Goal: Task Accomplishment & Management: Complete application form

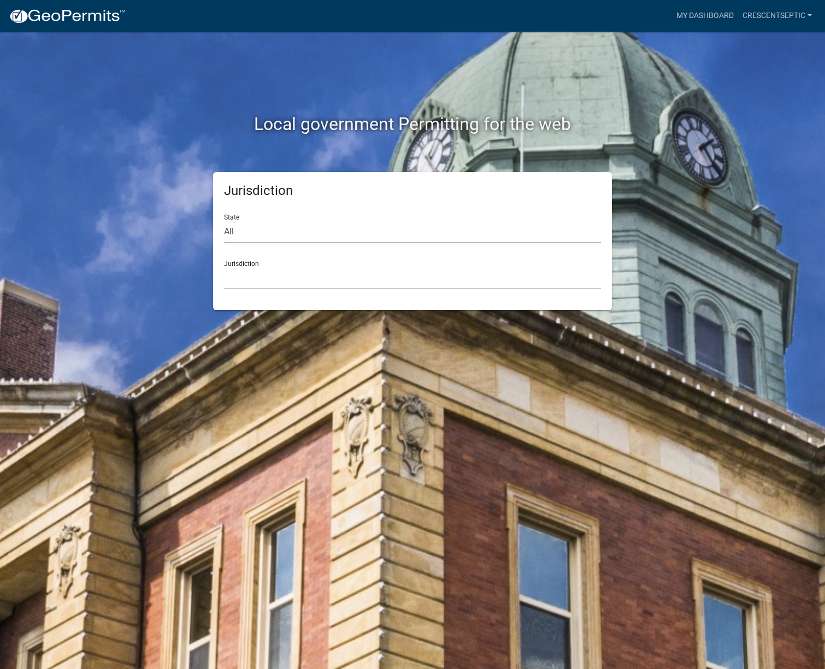
drag, startPoint x: 268, startPoint y: 230, endPoint x: 268, endPoint y: 235, distance: 5.5
click at [268, 230] on select "All [US_STATE] [US_STATE] [US_STATE] [US_STATE] [US_STATE] [US_STATE] [US_STATE…" at bounding box center [412, 232] width 377 height 22
select select "[US_STATE]"
click at [224, 221] on select "All [US_STATE] [US_STATE] [US_STATE] [US_STATE] [US_STATE] [US_STATE] [US_STATE…" at bounding box center [412, 232] width 377 height 22
click at [245, 274] on select "[GEOGRAPHIC_DATA], [US_STATE] [GEOGRAPHIC_DATA], [US_STATE] [GEOGRAPHIC_DATA], …" at bounding box center [412, 278] width 377 height 22
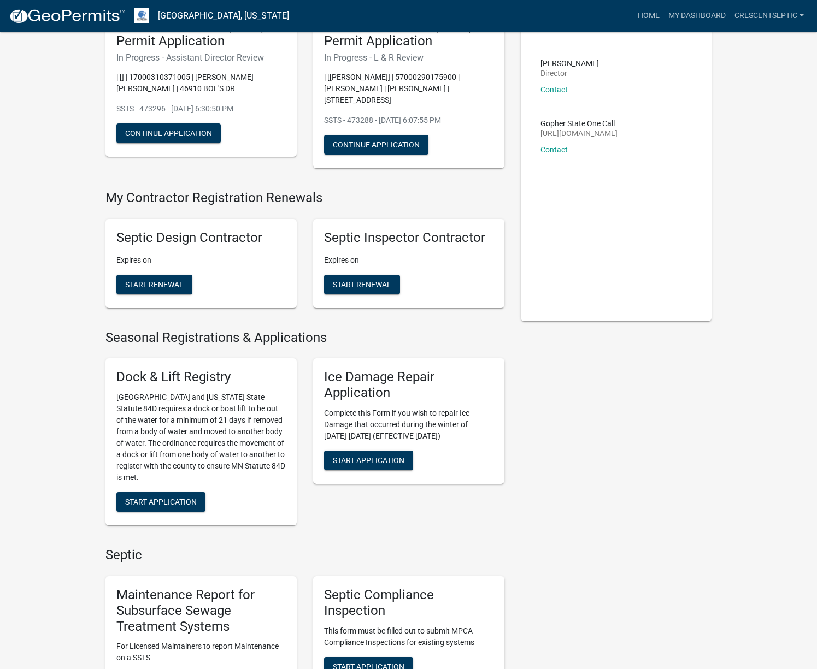
scroll to position [492, 0]
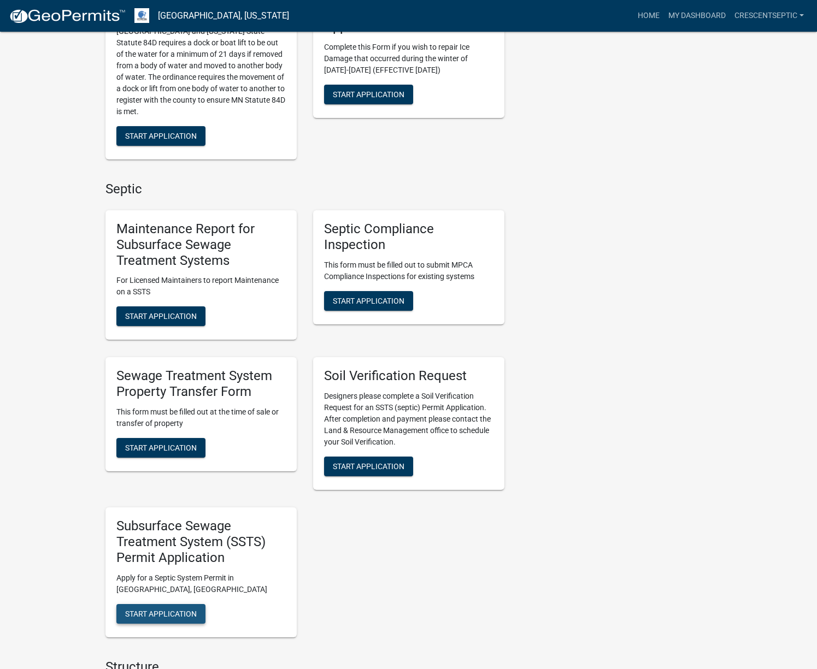
click at [152, 619] on button "Start Application" at bounding box center [160, 614] width 89 height 20
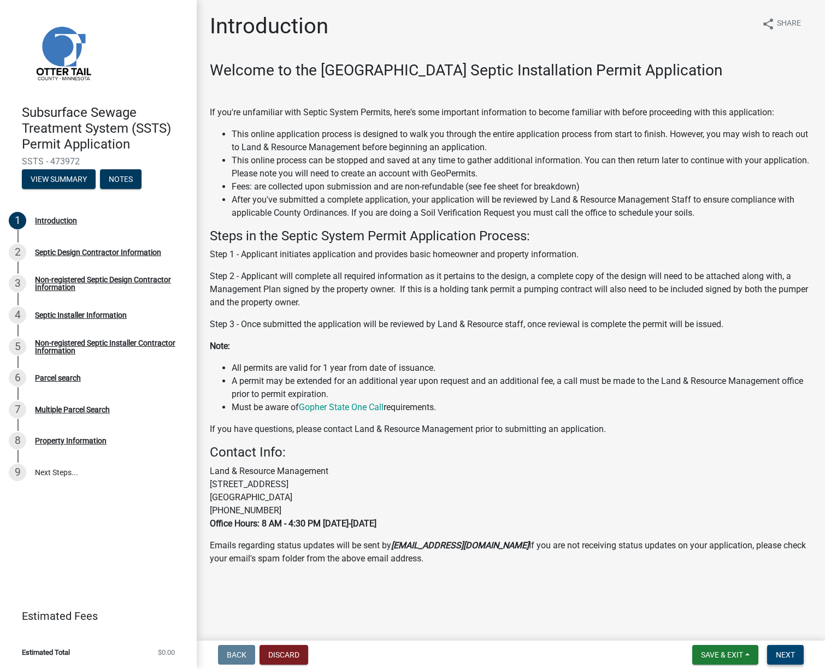
click at [772, 653] on button "Next" at bounding box center [785, 655] width 37 height 20
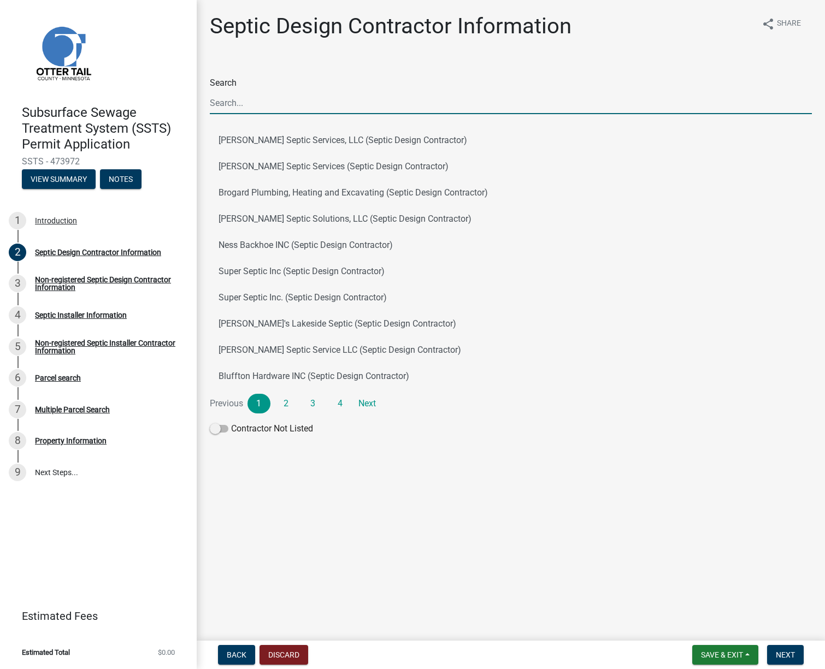
click at [362, 104] on input "Search" at bounding box center [511, 103] width 602 height 22
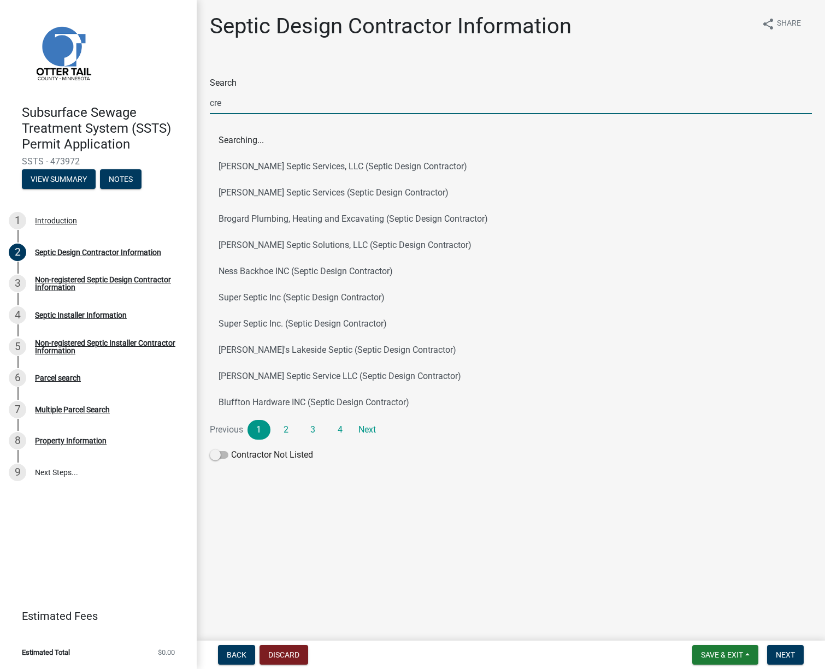
type input "cresc"
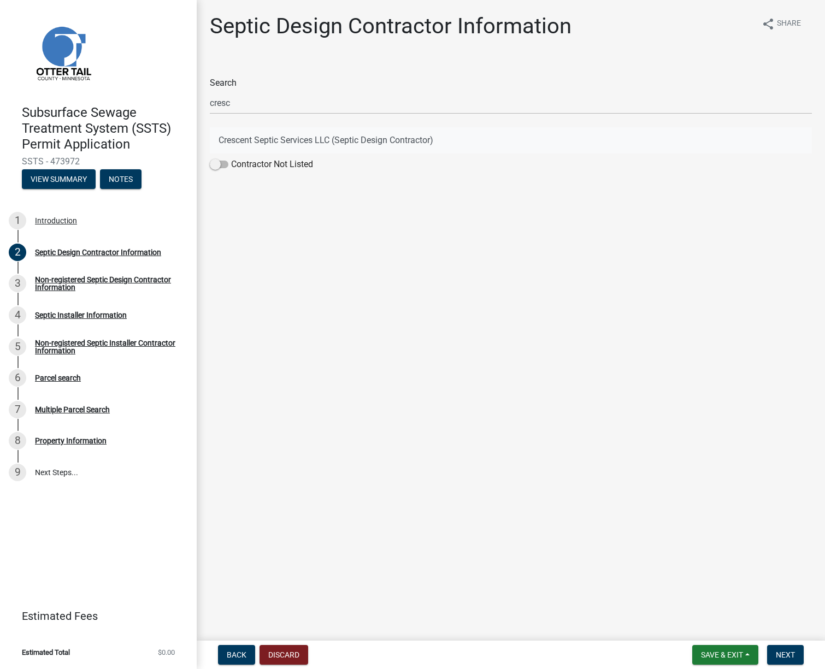
click at [331, 145] on button "Crescent Septic Services LLC (Septic Design Contractor)" at bounding box center [511, 140] width 602 height 26
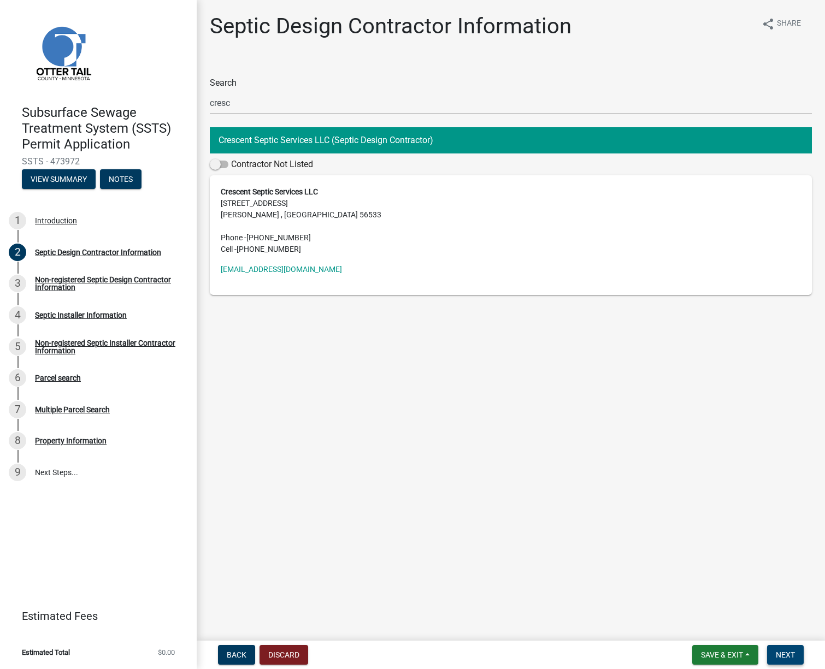
click at [785, 657] on span "Next" at bounding box center [785, 655] width 19 height 9
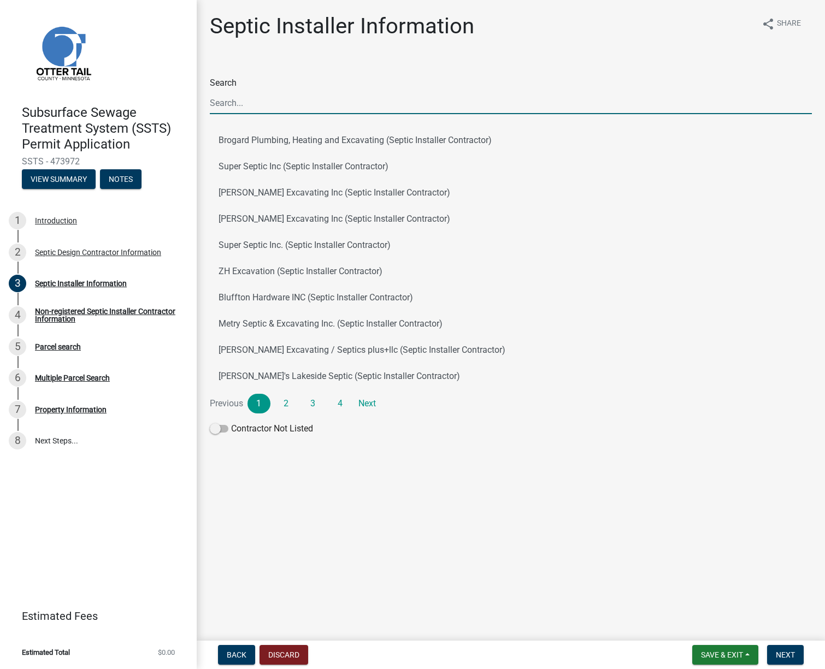
click at [256, 102] on input "Search" at bounding box center [511, 103] width 602 height 22
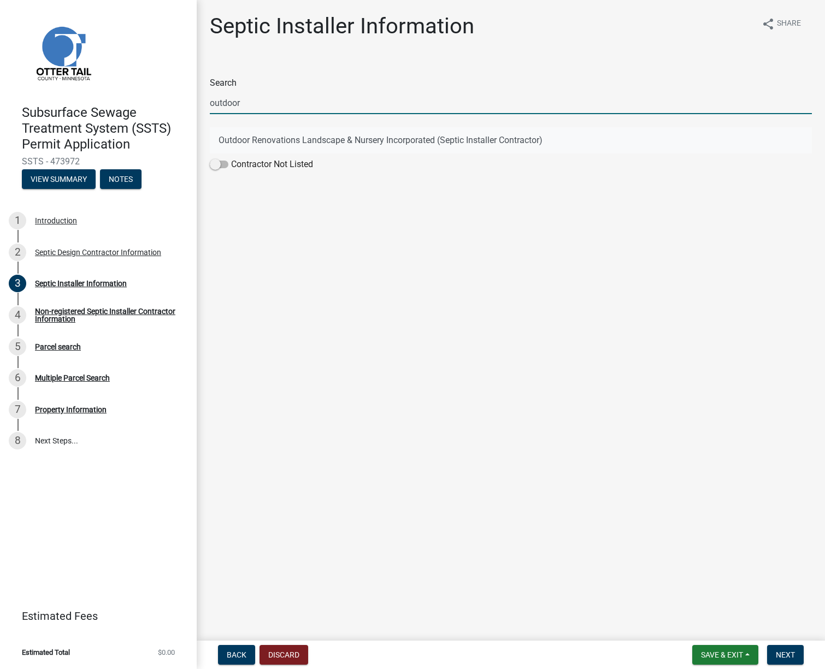
type input "outdoor"
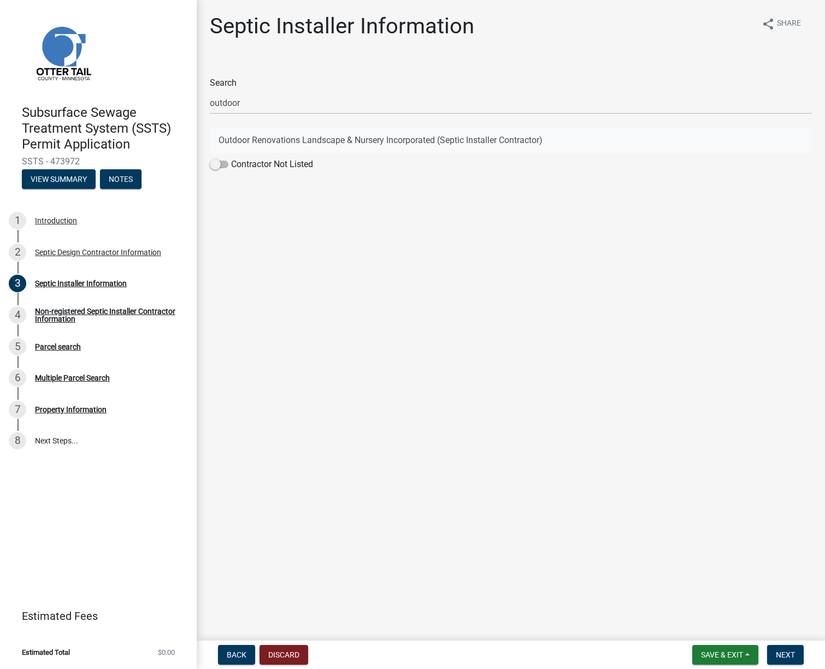
click at [266, 142] on button "Outdoor Renovations Landscape & Nursery Incorporated (Septic Installer Contract…" at bounding box center [511, 140] width 602 height 26
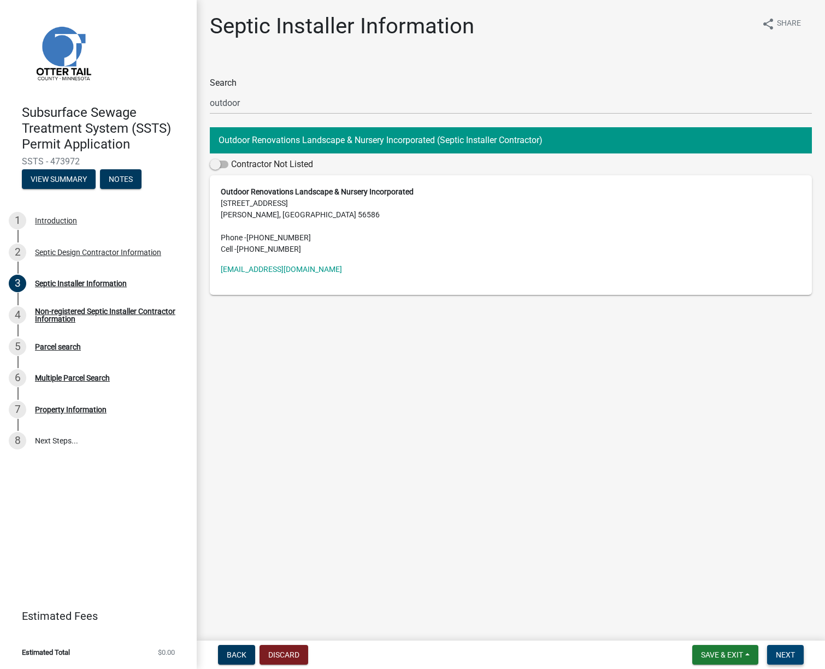
click at [779, 657] on span "Next" at bounding box center [785, 655] width 19 height 9
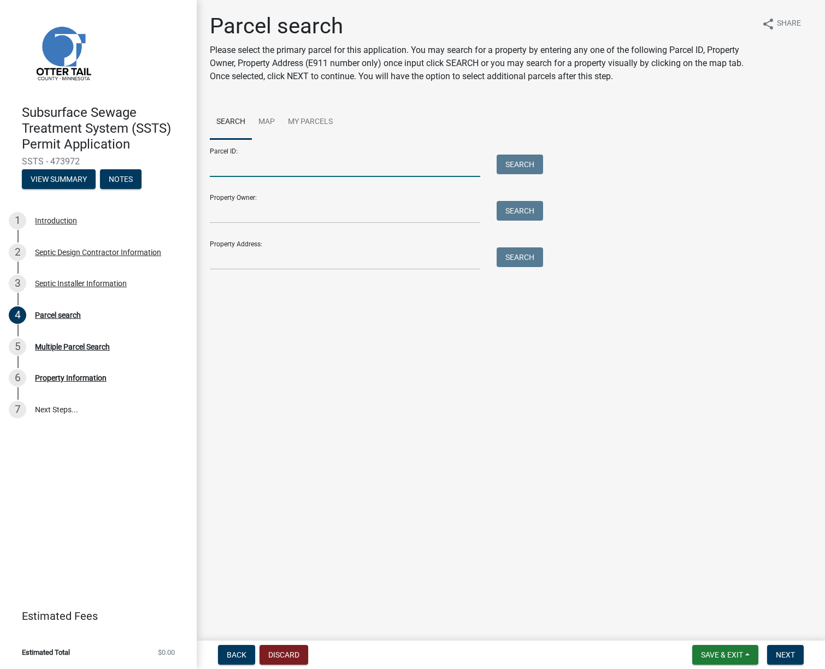
click at [411, 167] on input "Parcel ID:" at bounding box center [345, 166] width 270 height 22
paste input "58000200139000"
type input "58000200139000"
click at [522, 167] on button "Search" at bounding box center [520, 165] width 46 height 20
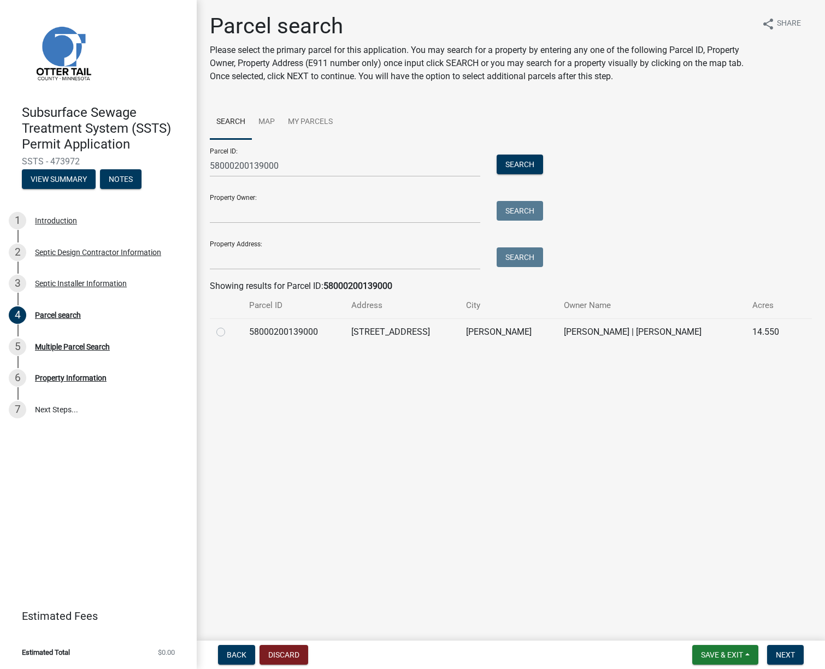
drag, startPoint x: 220, startPoint y: 333, endPoint x: 242, endPoint y: 341, distance: 24.0
click at [229, 326] on label at bounding box center [229, 326] width 0 height 0
click at [229, 333] on input "radio" at bounding box center [232, 329] width 7 height 7
radio input "true"
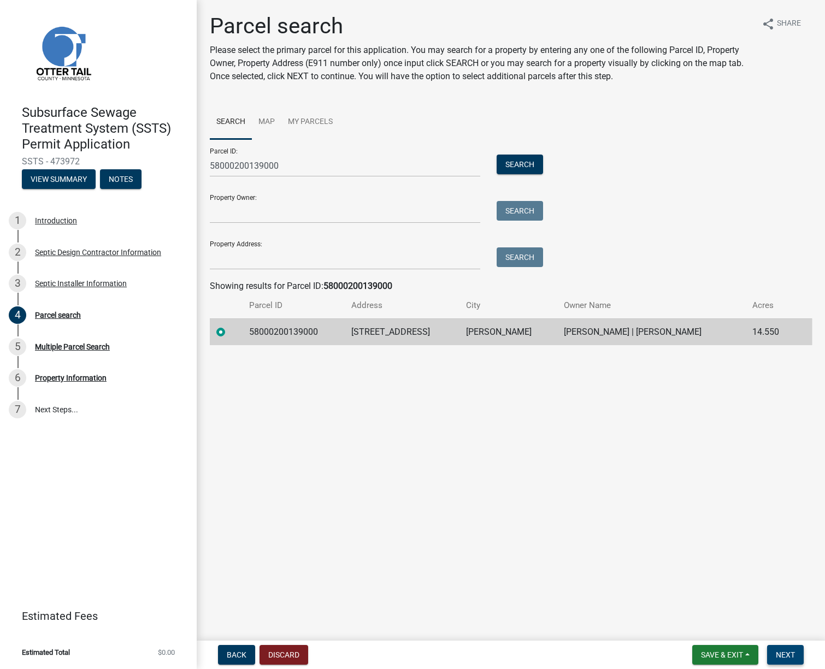
click at [786, 651] on span "Next" at bounding box center [785, 655] width 19 height 9
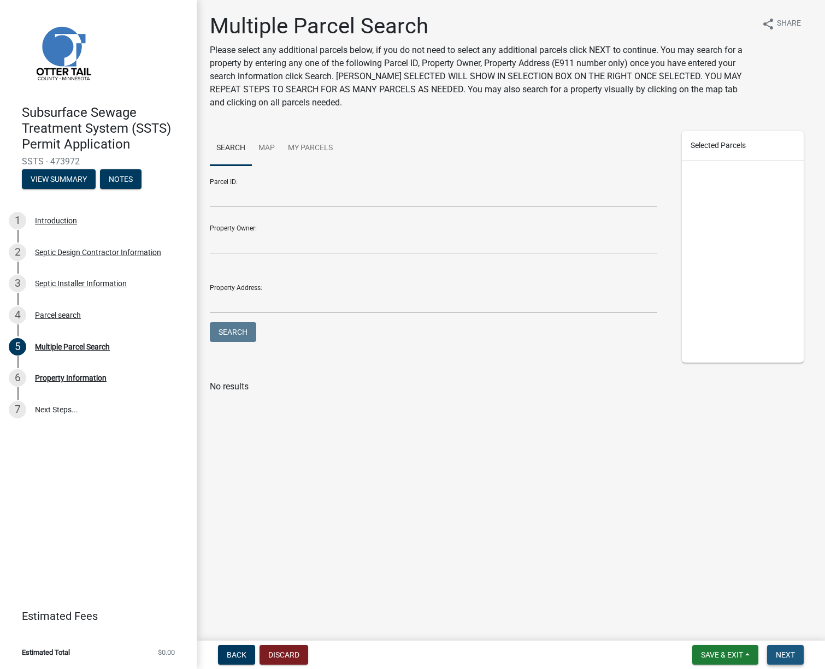
click at [784, 653] on span "Next" at bounding box center [785, 655] width 19 height 9
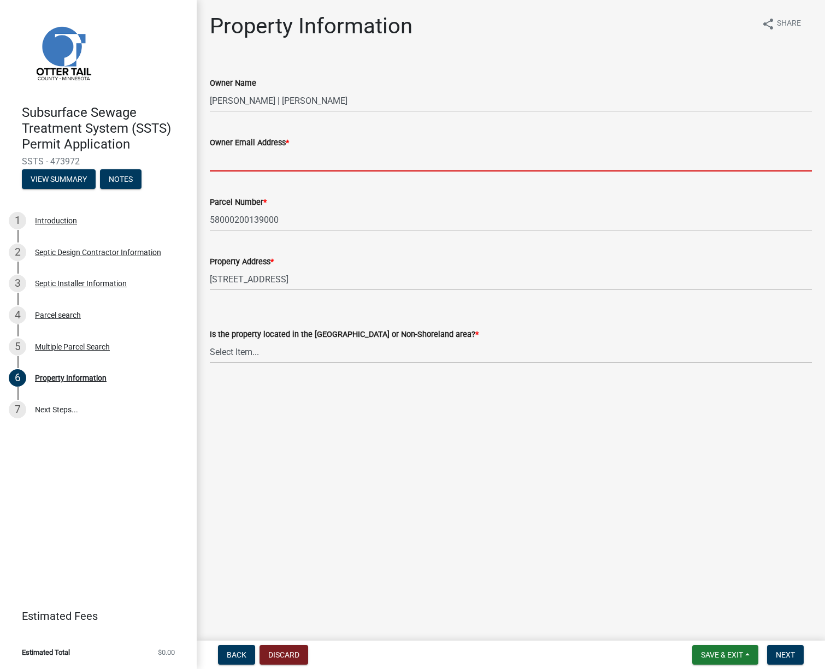
click at [326, 157] on input "Owner Email Address *" at bounding box center [511, 160] width 602 height 22
paste input "[EMAIL_ADDRESS][DOMAIN_NAME]"
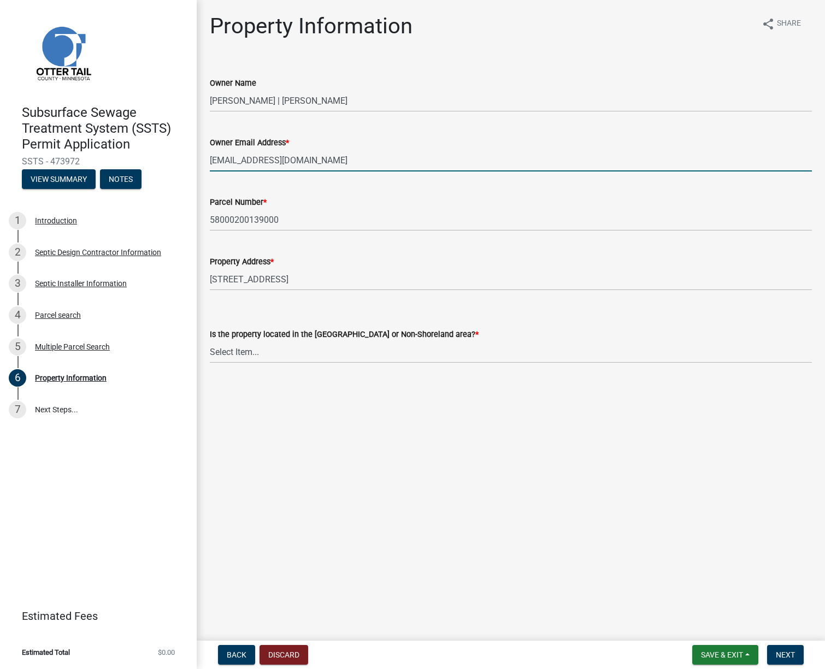
type input "[EMAIL_ADDRESS][DOMAIN_NAME]"
drag, startPoint x: 317, startPoint y: 351, endPoint x: 315, endPoint y: 359, distance: 8.5
click at [317, 351] on select "Select Item... Shoreland Non-Shoreland" at bounding box center [511, 352] width 602 height 22
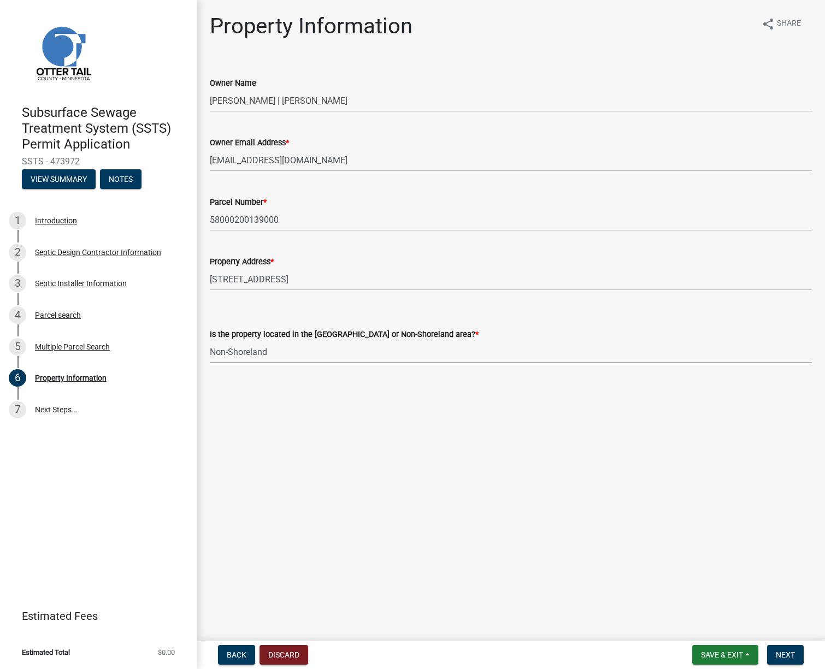
click at [210, 341] on select "Select Item... Shoreland Non-Shoreland" at bounding box center [511, 352] width 602 height 22
select select "5ed11e82-653f-4fcc-a472-8d95af57556c"
click at [790, 655] on span "Next" at bounding box center [785, 655] width 19 height 9
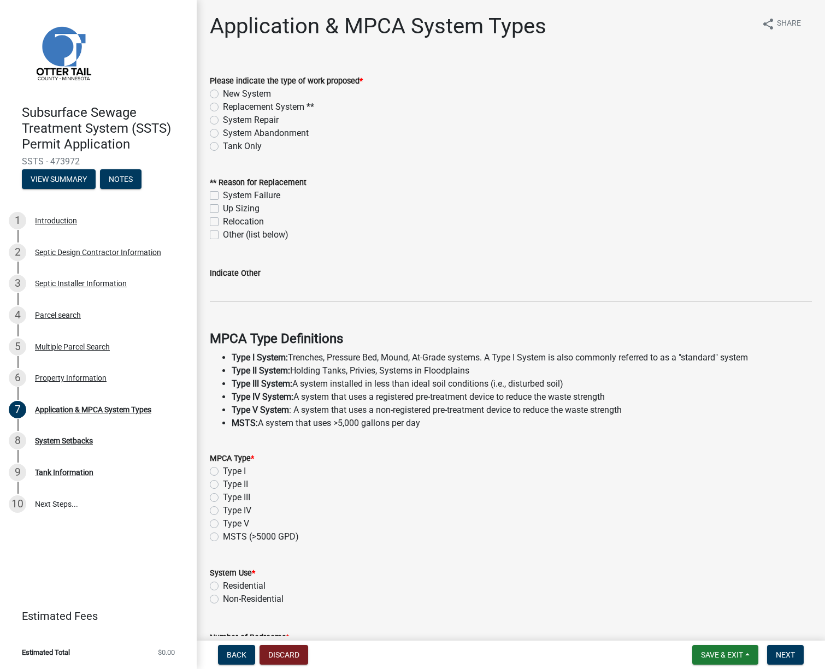
click at [223, 95] on label "New System" at bounding box center [247, 93] width 48 height 13
click at [223, 95] on input "New System" at bounding box center [226, 90] width 7 height 7
radio input "true"
click at [223, 470] on label "Type I" at bounding box center [234, 471] width 23 height 13
click at [223, 470] on input "Type I" at bounding box center [226, 468] width 7 height 7
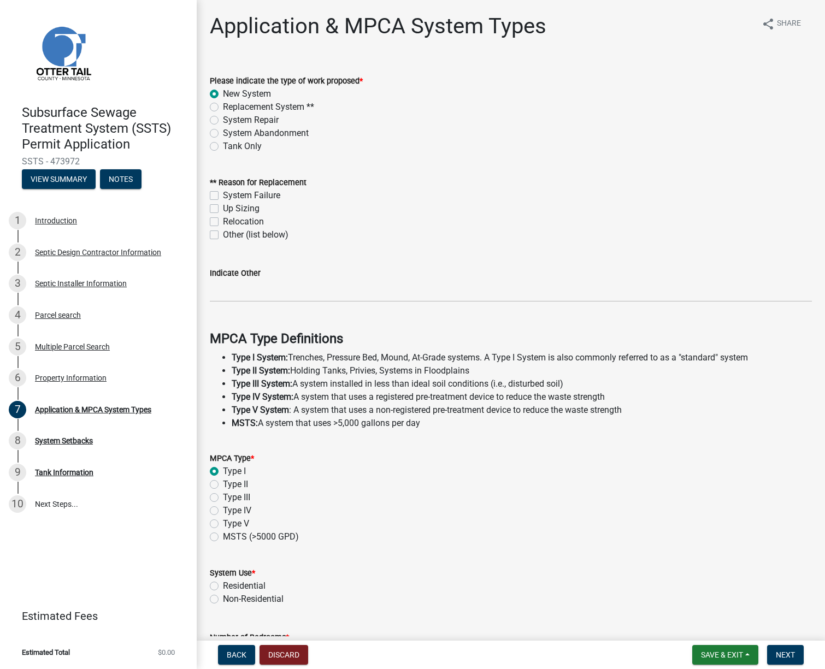
radio input "true"
click at [223, 583] on label "Residential" at bounding box center [244, 586] width 43 height 13
click at [223, 583] on input "Residential" at bounding box center [226, 583] width 7 height 7
radio input "true"
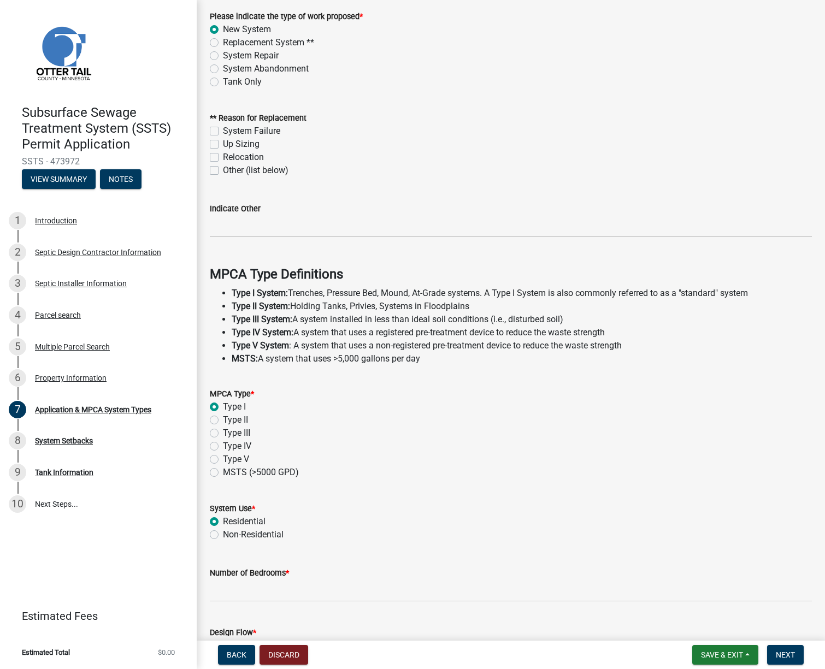
scroll to position [141, 0]
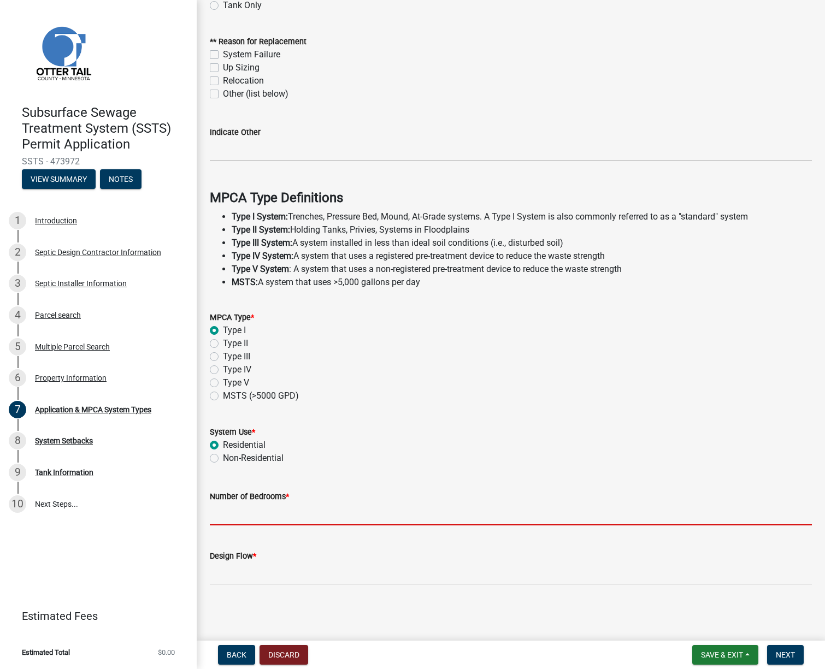
click at [228, 515] on input "Number of Bedrooms *" at bounding box center [511, 514] width 602 height 22
type input "3"
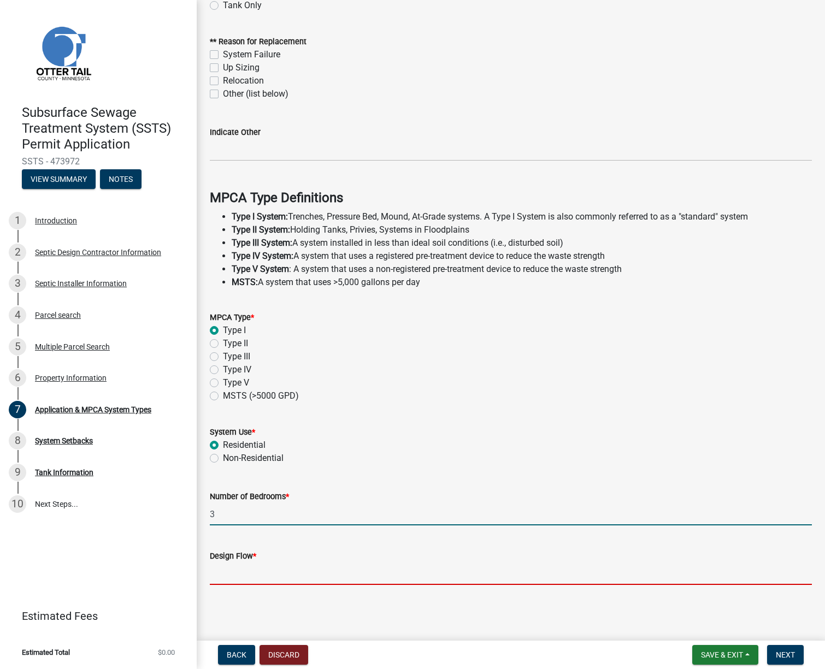
click at [239, 569] on input "Design Flow *" at bounding box center [511, 574] width 602 height 22
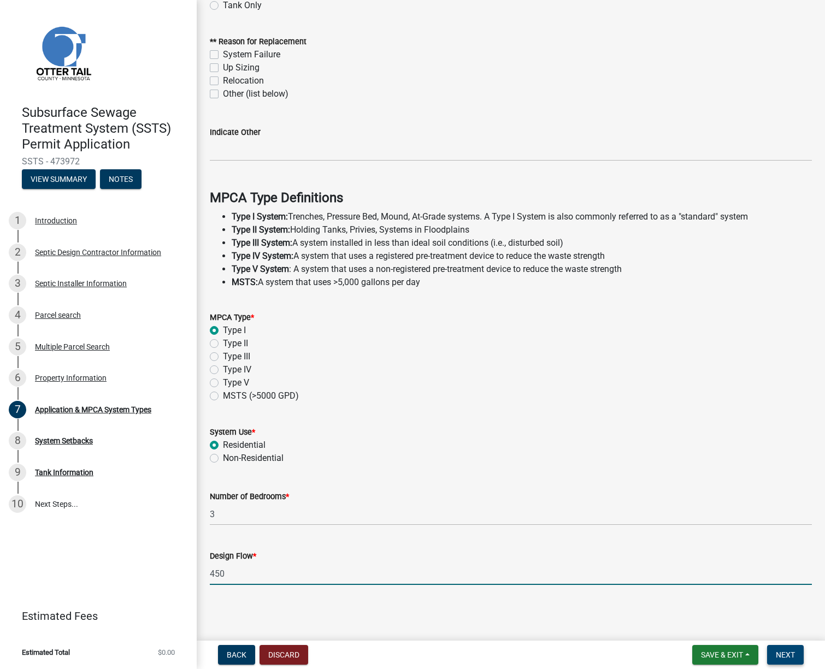
type input "450"
click at [782, 658] on span "Next" at bounding box center [785, 655] width 19 height 9
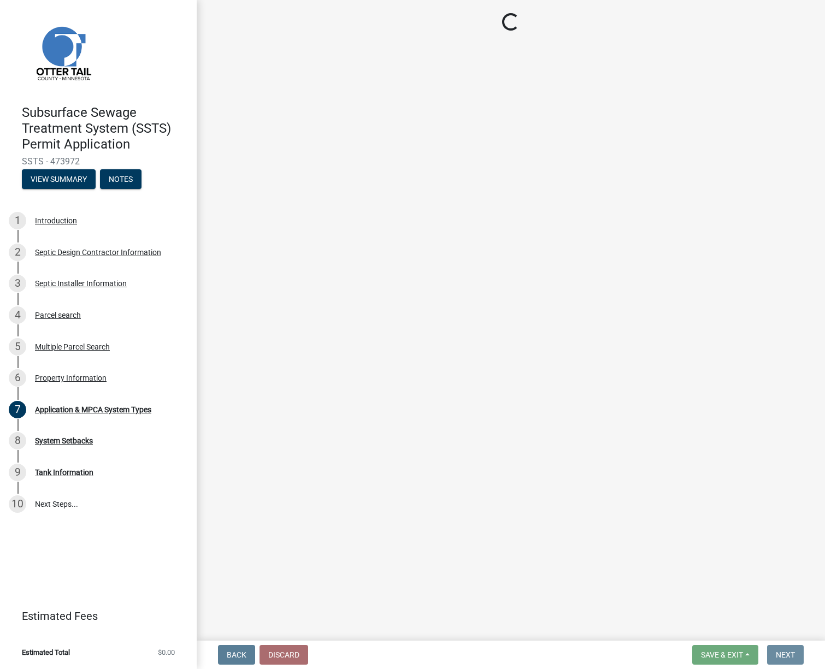
scroll to position [0, 0]
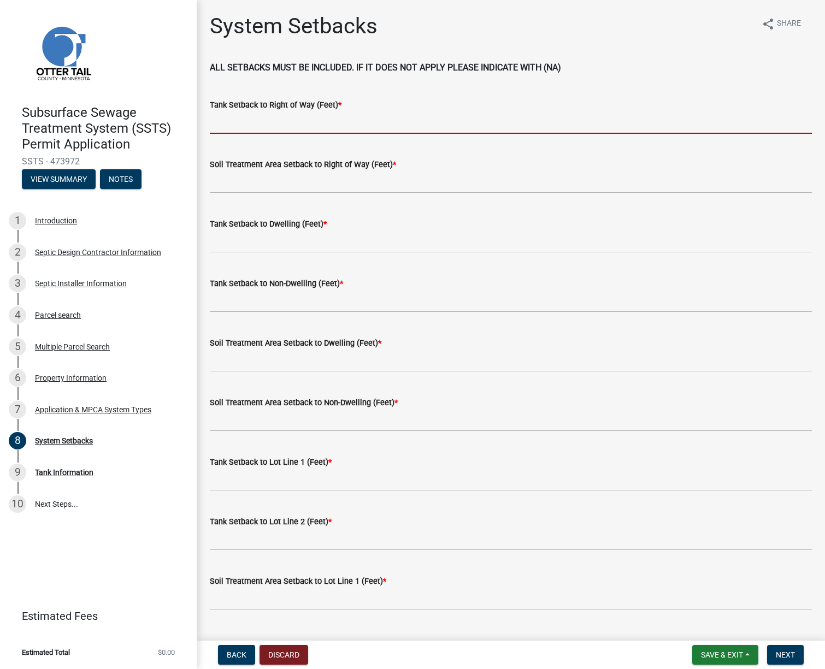
drag, startPoint x: 325, startPoint y: 113, endPoint x: 320, endPoint y: 117, distance: 6.6
click at [325, 113] on input "Tank Setback to Right of Way (Feet) *" at bounding box center [511, 122] width 602 height 22
type input "570"
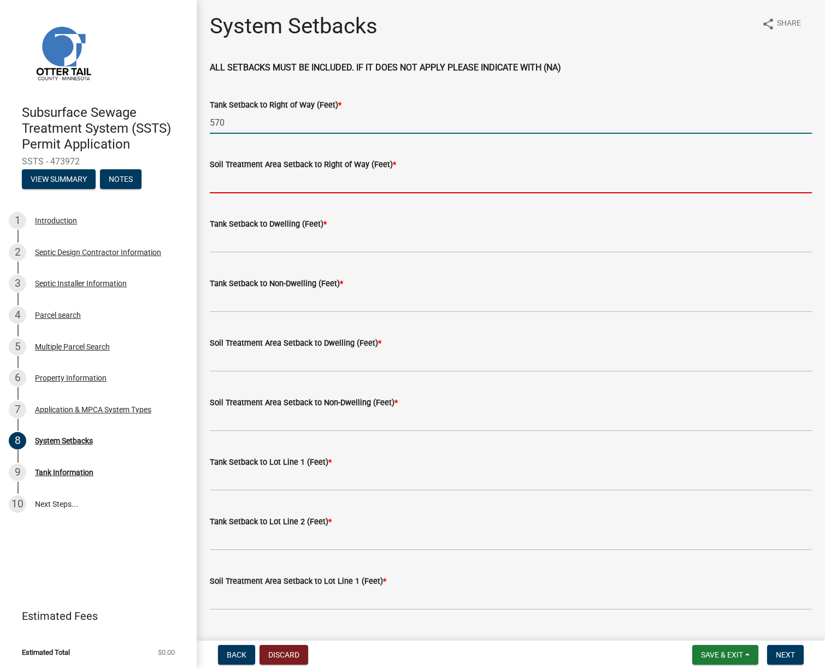
click at [300, 185] on input "Soil Treatment Area Setback to Right of Way (Feet) *" at bounding box center [511, 182] width 602 height 22
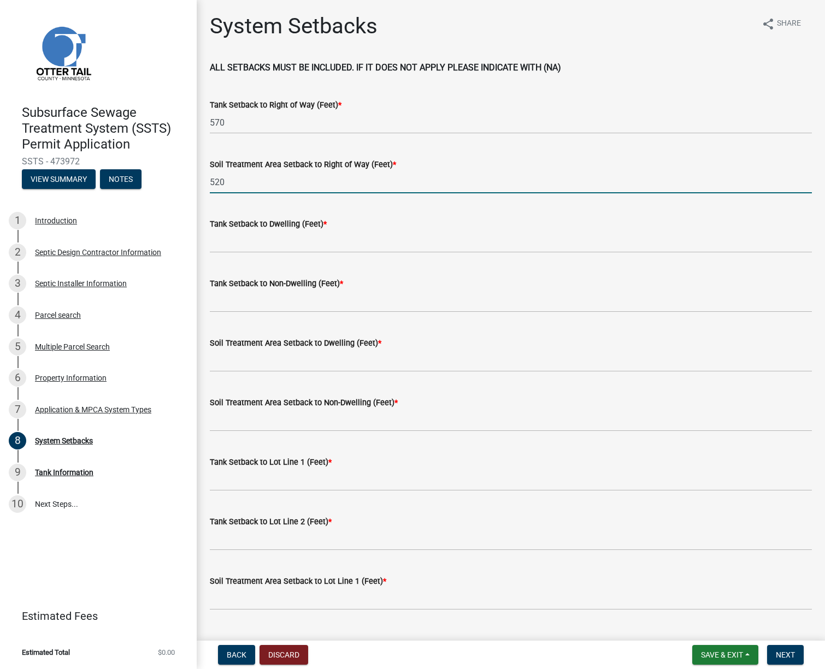
type input "520"
click at [272, 243] on input "Tank Setback to Dwelling (Feet) *" at bounding box center [511, 242] width 602 height 22
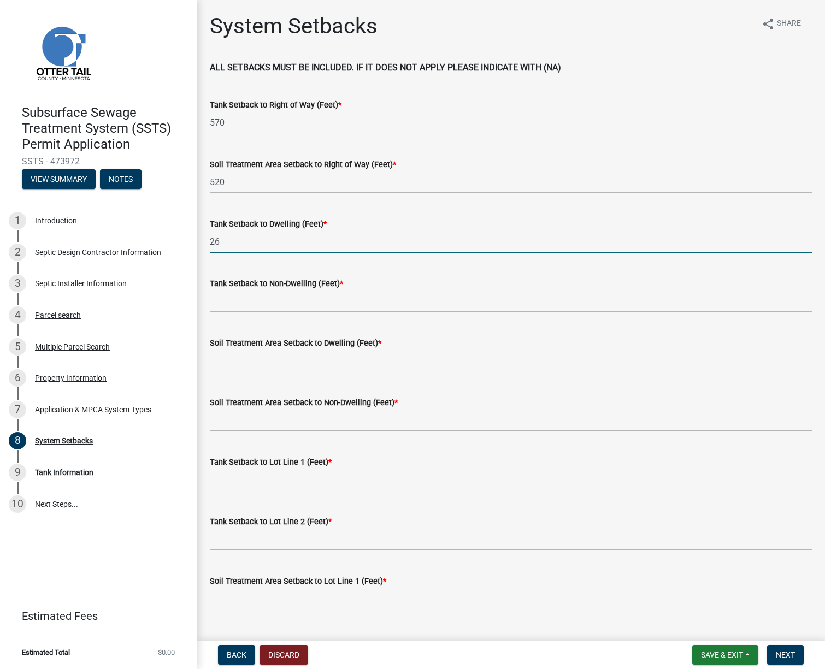
type input "26"
click at [256, 300] on input "Tank Setback to Non-Dwelling (Feet) *" at bounding box center [511, 301] width 602 height 22
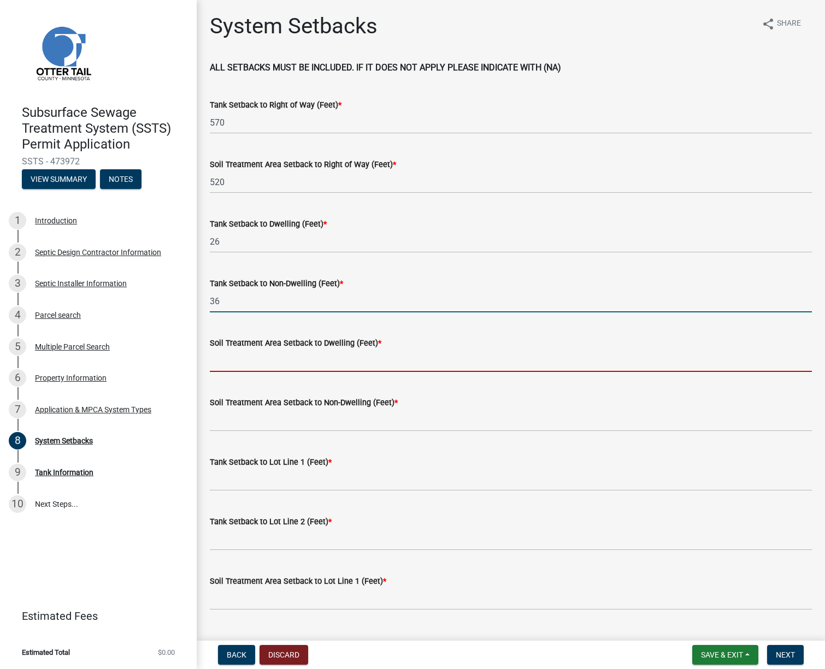
click at [251, 361] on input "Soil Treatment Area Setback to Dwelling (Feet) *" at bounding box center [511, 361] width 602 height 22
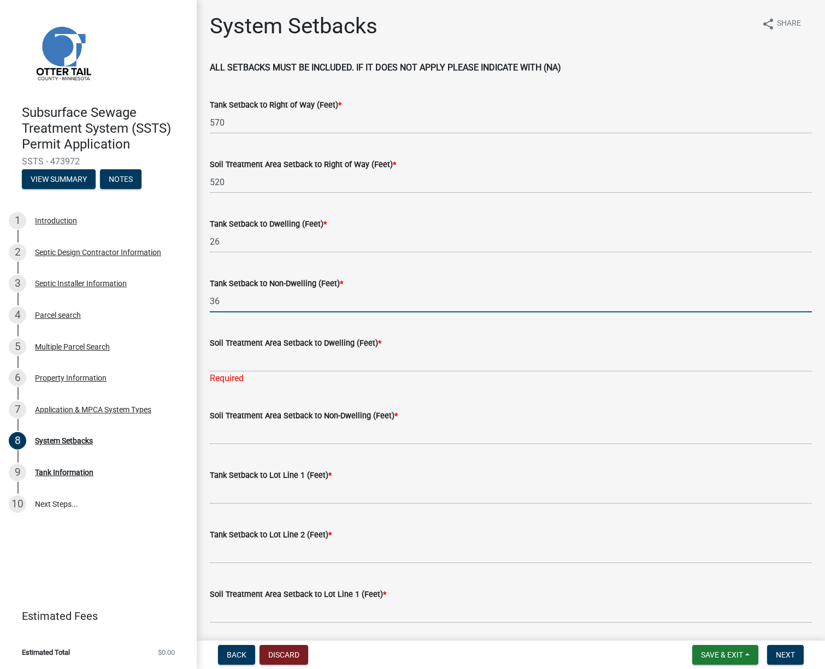
drag, startPoint x: 230, startPoint y: 303, endPoint x: 197, endPoint y: 302, distance: 32.8
click at [197, 302] on div "System Setbacks share Share ALL SETBACKS MUST BE INCLUDED. IF IT DOES NOT APPLY…" at bounding box center [511, 567] width 628 height 1108
type input "na"
click at [231, 360] on input "Soil Treatment Area Setback to Dwelling (Feet) *" at bounding box center [511, 361] width 602 height 22
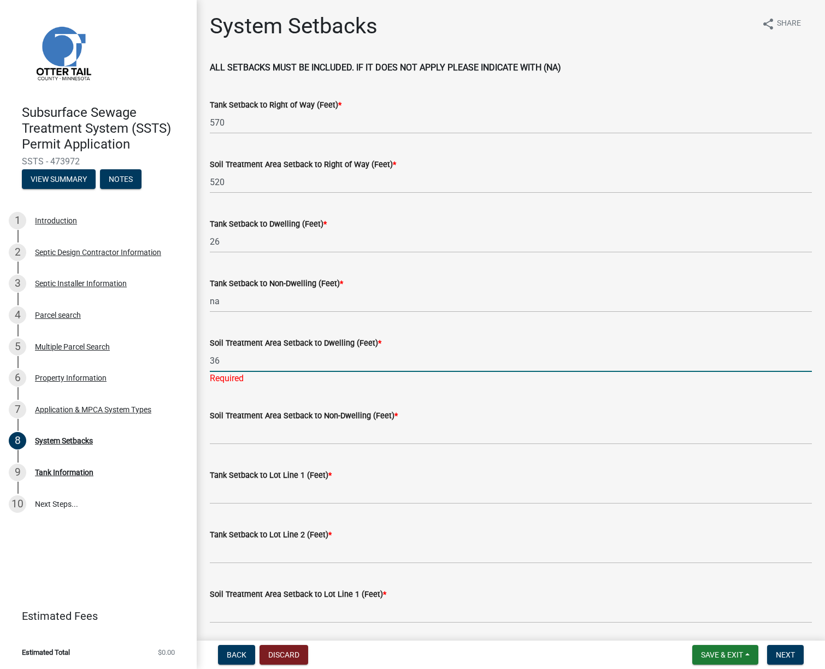
type input "36"
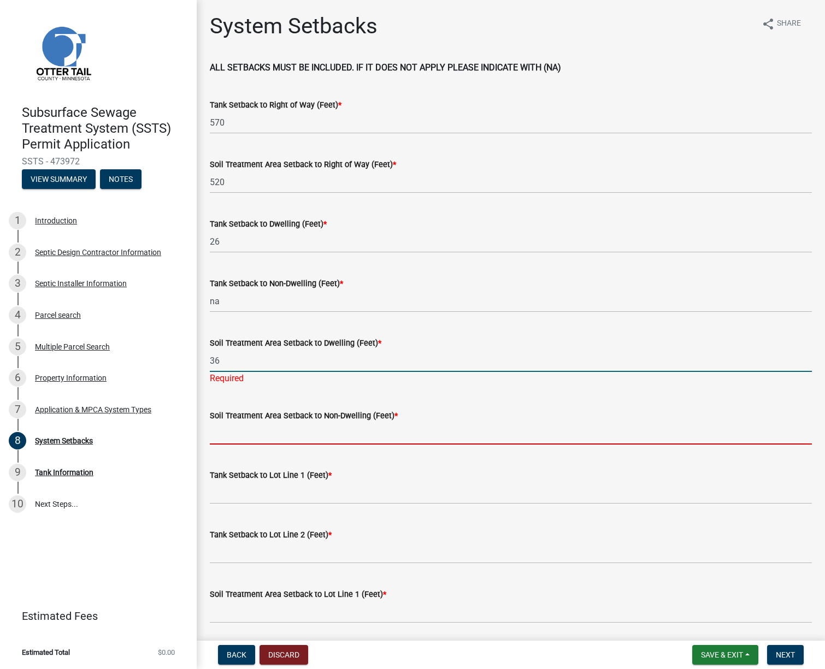
click at [237, 433] on wm-data-entity-input "Soil Treatment Area Setback to Non-Dwelling (Feet) *" at bounding box center [511, 424] width 602 height 60
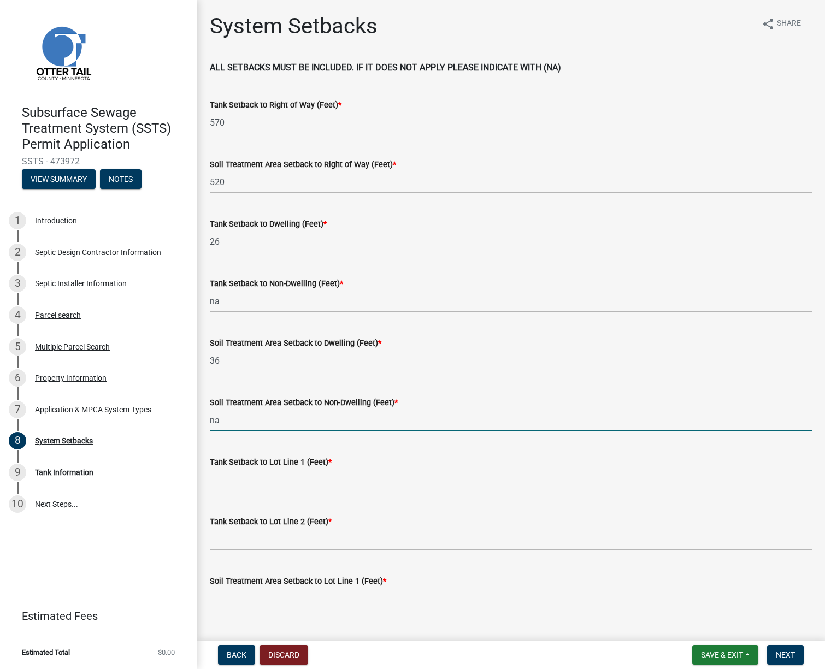
type input "na"
click at [258, 476] on input "Tank Setback to Lot Line 1 (Feet) *" at bounding box center [511, 480] width 602 height 22
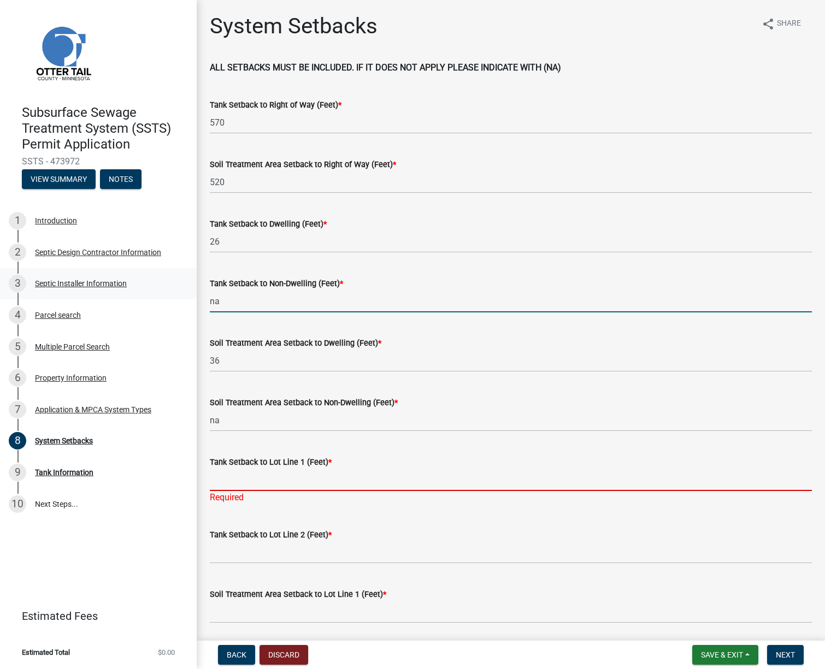
drag, startPoint x: 177, startPoint y: 290, endPoint x: 97, endPoint y: 274, distance: 81.3
click at [97, 275] on div "Subsurface Sewage Treatment System (SSTS) Permit Application SSTS - 473972 View…" at bounding box center [412, 334] width 825 height 669
type input "215"
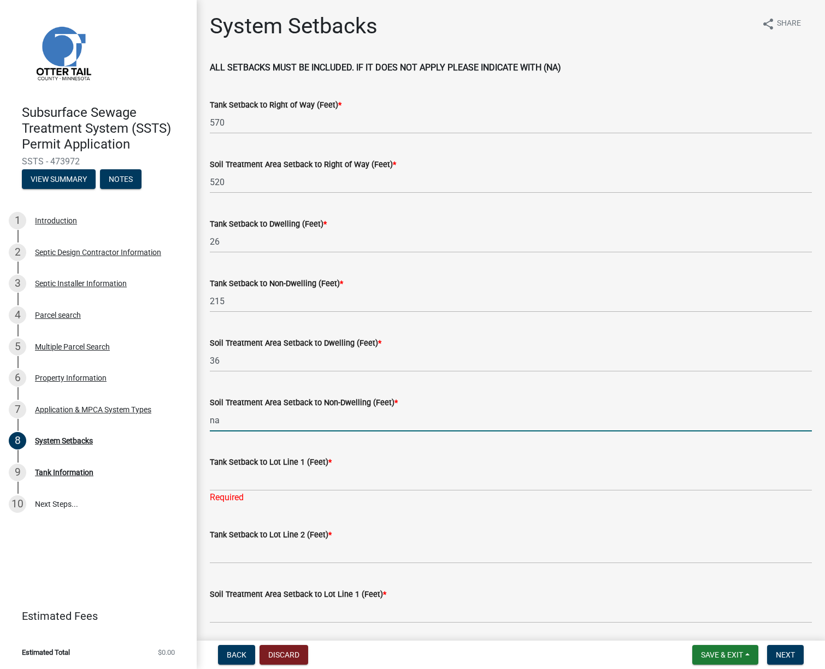
drag, startPoint x: 227, startPoint y: 416, endPoint x: 203, endPoint y: 417, distance: 24.0
click at [203, 417] on div "Soil Treatment Area Setback to Non-Dwelling (Feet) * na" at bounding box center [511, 406] width 619 height 51
type input "175"
click at [244, 477] on input "Tank Setback to Lot Line 1 (Feet) *" at bounding box center [511, 480] width 602 height 22
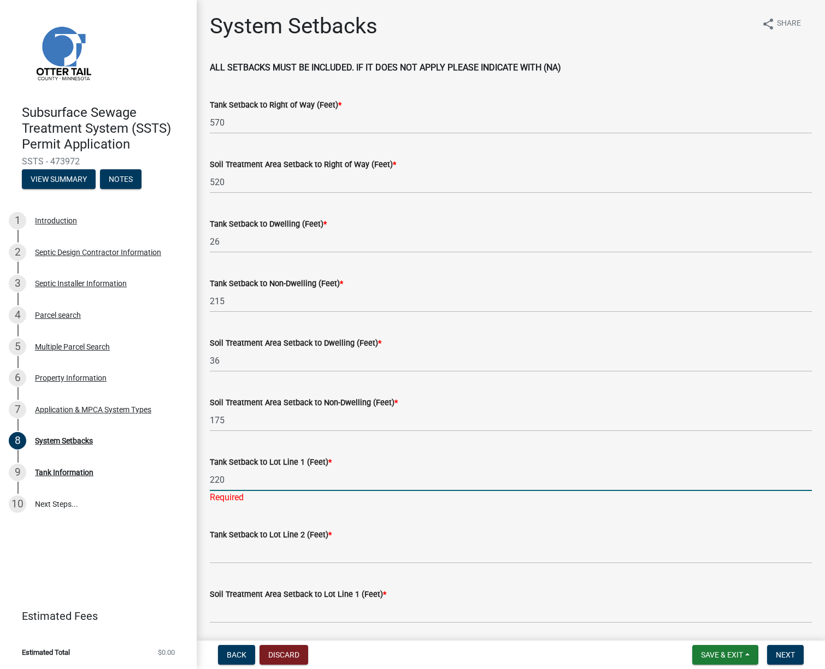
type input "220"
click at [256, 551] on wm-data-entity-input "Tank Setback to Lot Line 2 (Feet) *" at bounding box center [511, 543] width 602 height 60
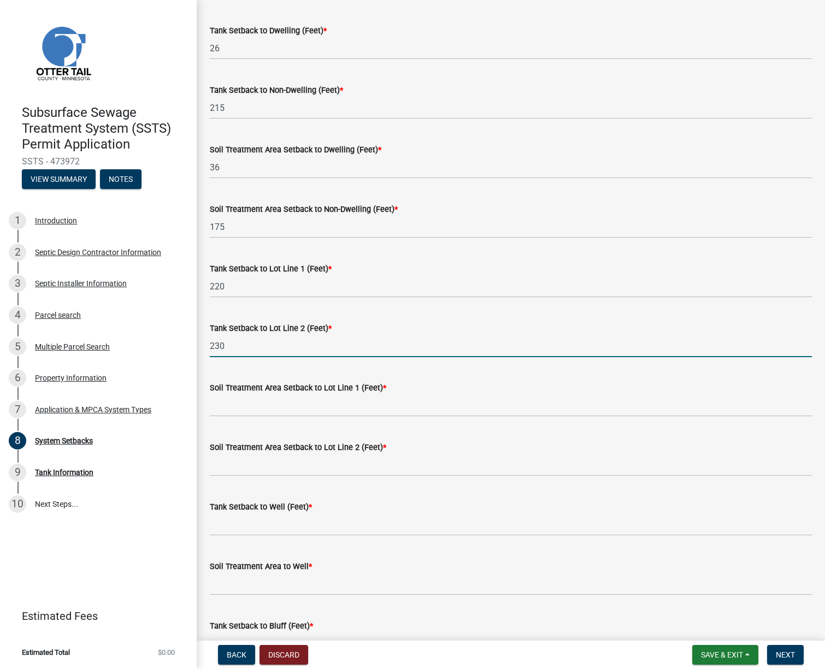
scroll to position [219, 0]
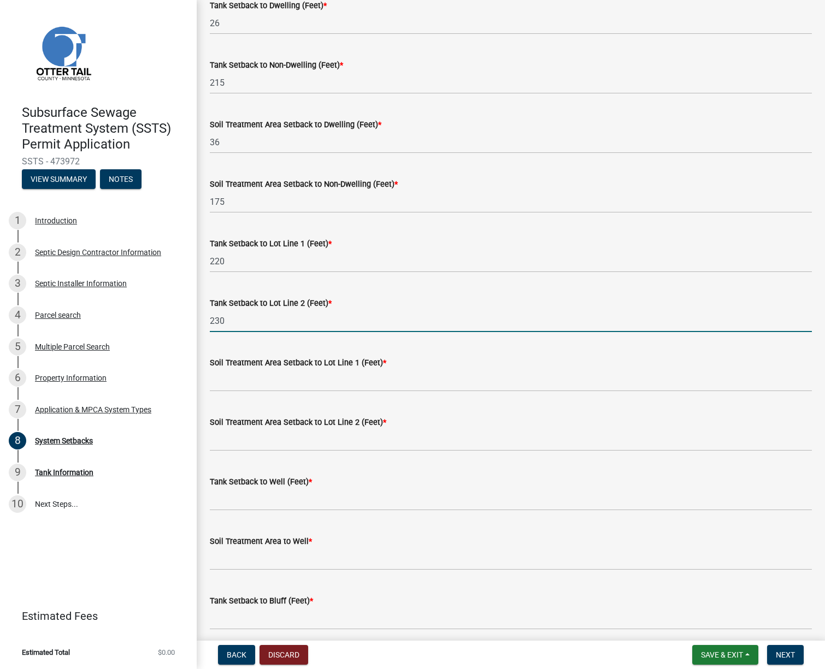
drag, startPoint x: 226, startPoint y: 318, endPoint x: 202, endPoint y: 316, distance: 24.1
click at [202, 316] on div "Tank Setback to Lot Line 2 (Feet) * 230" at bounding box center [511, 306] width 619 height 51
type input "430"
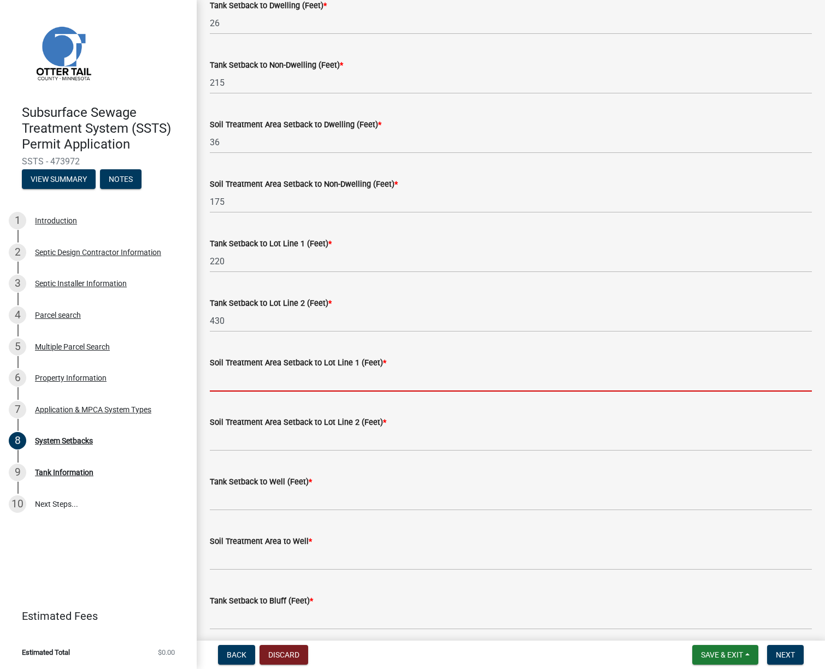
click at [237, 384] on input "Soil Treatment Area Setback to Lot Line 1 (Feet) *" at bounding box center [511, 380] width 602 height 22
type input "230"
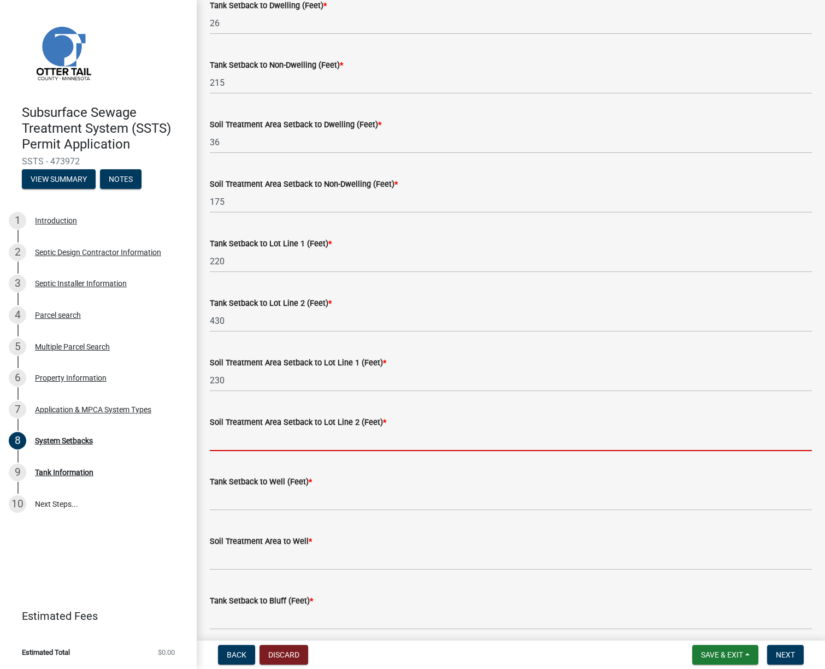
click at [237, 439] on input "Soil Treatment Area Setback to Lot Line 2 (Feet) *" at bounding box center [511, 440] width 602 height 22
type input "420"
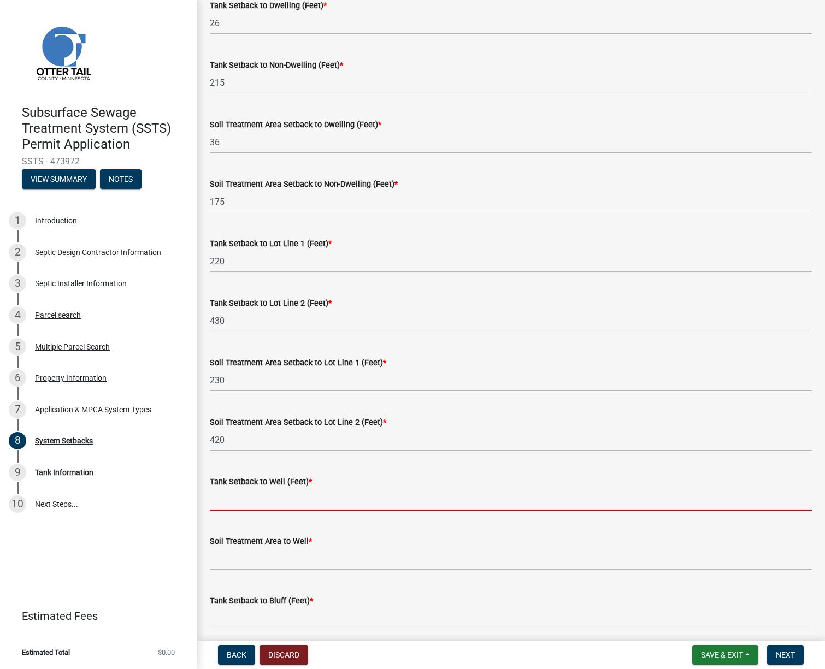
click at [240, 498] on input "Tank Setback to Well (Feet) *" at bounding box center [511, 499] width 602 height 22
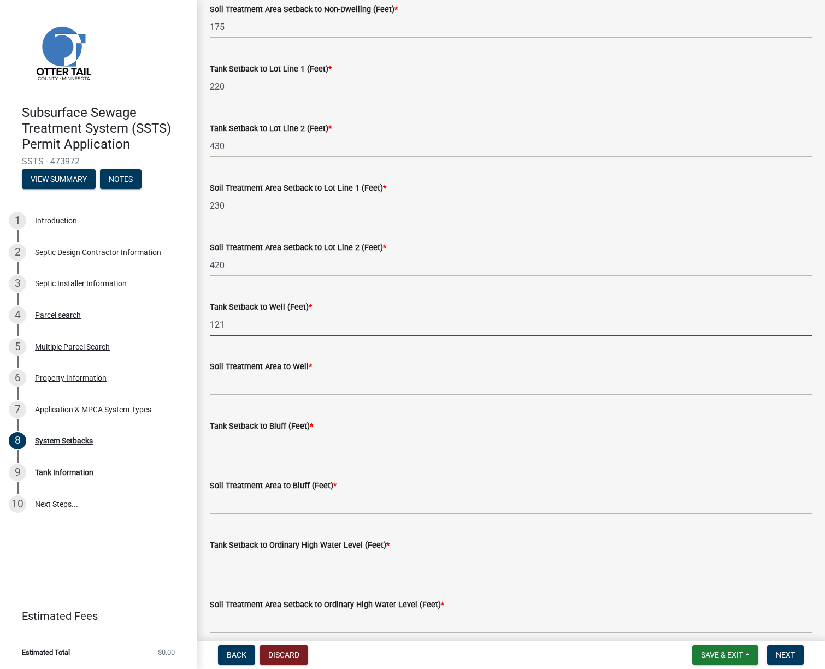
scroll to position [437, 0]
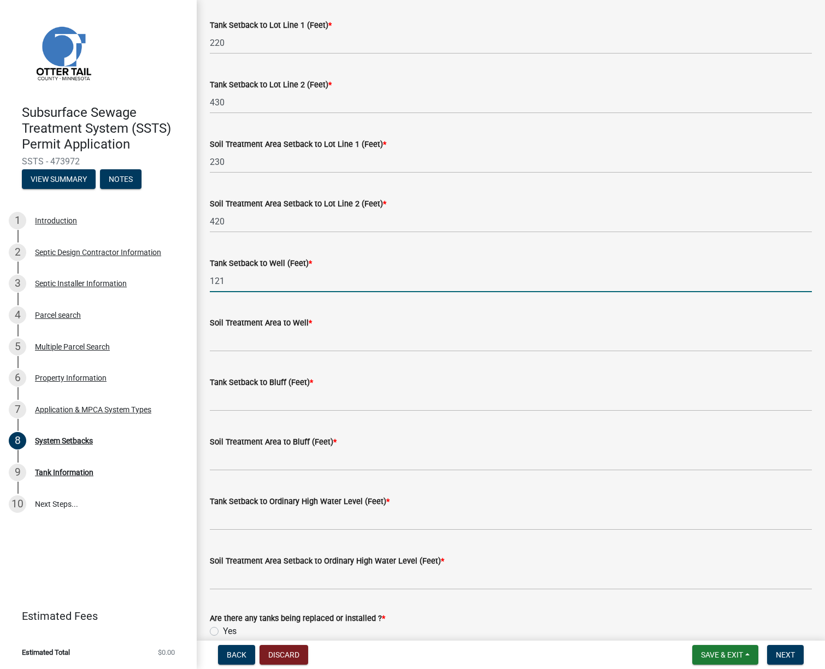
type input "121"
click at [227, 339] on input "Soil Treatment Area to Well *" at bounding box center [511, 340] width 602 height 22
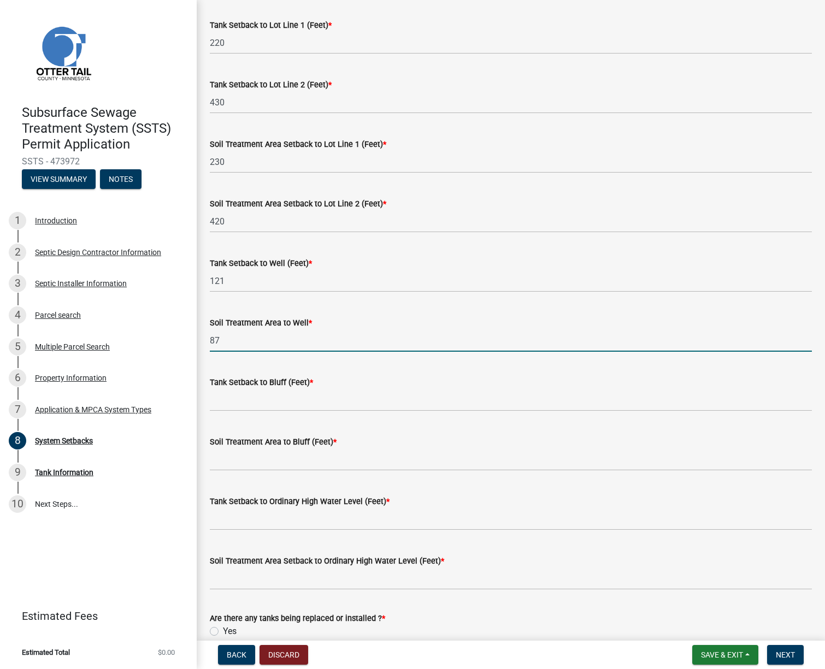
type input "87"
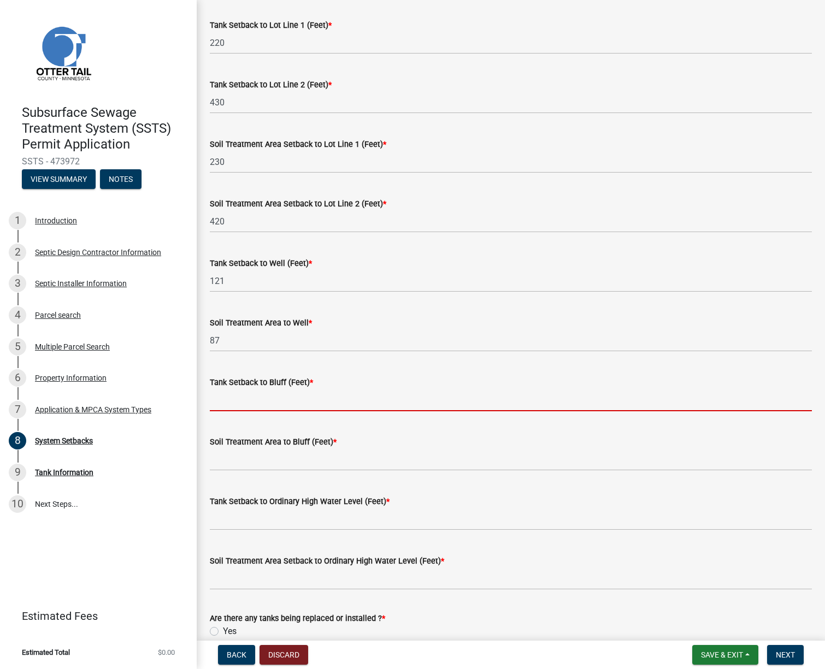
click at [235, 402] on input "Tank Setback to Bluff (Feet) *" at bounding box center [511, 400] width 602 height 22
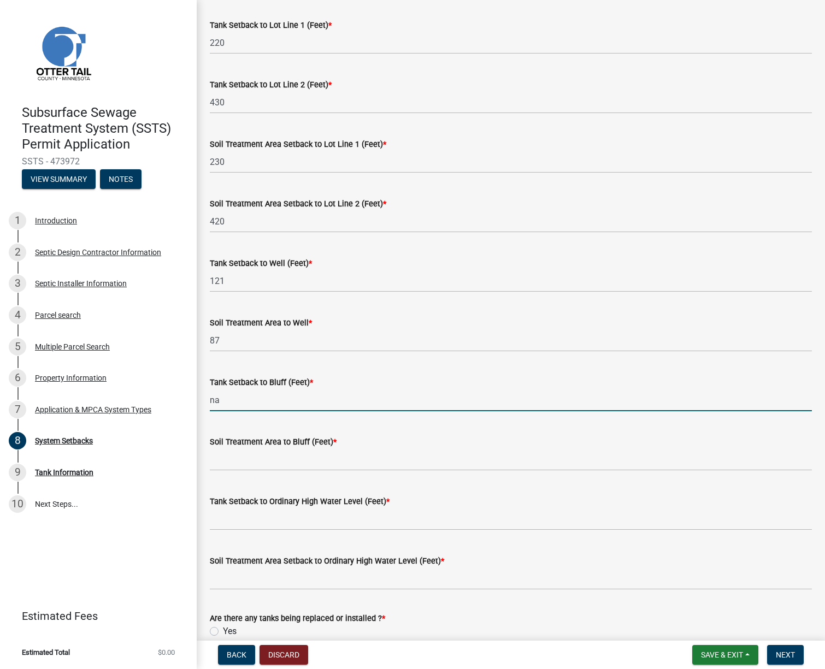
type input "na"
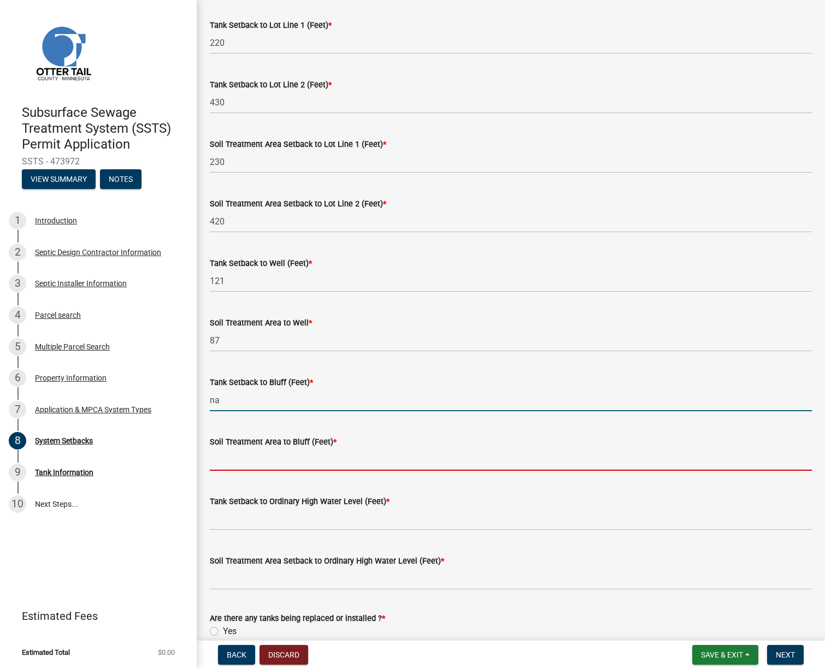
click at [237, 460] on input "Soil Treatment Area to Bluff (Feet) *" at bounding box center [511, 460] width 602 height 22
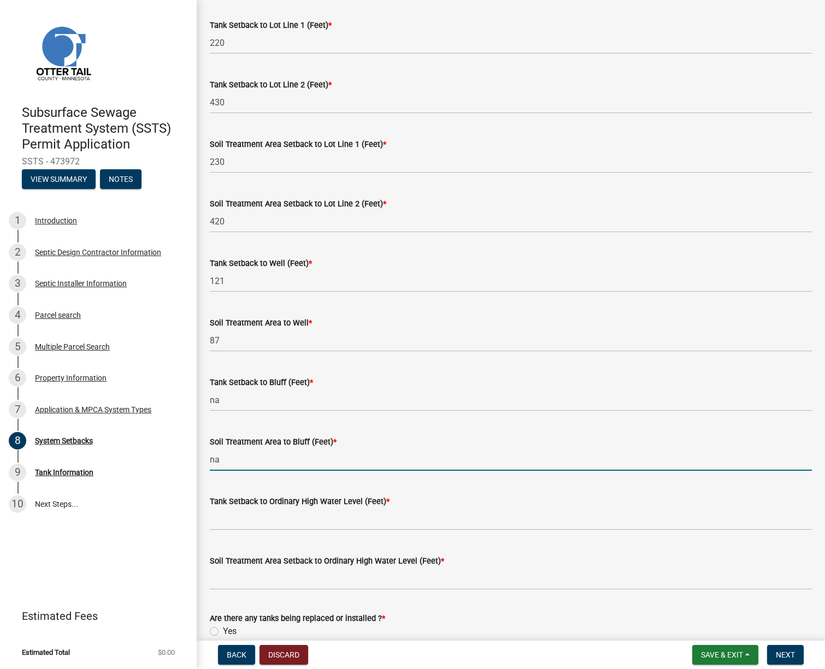
type input "na"
click at [223, 522] on input "Tank Setback to Ordinary High Water Level (Feet) *" at bounding box center [511, 519] width 602 height 22
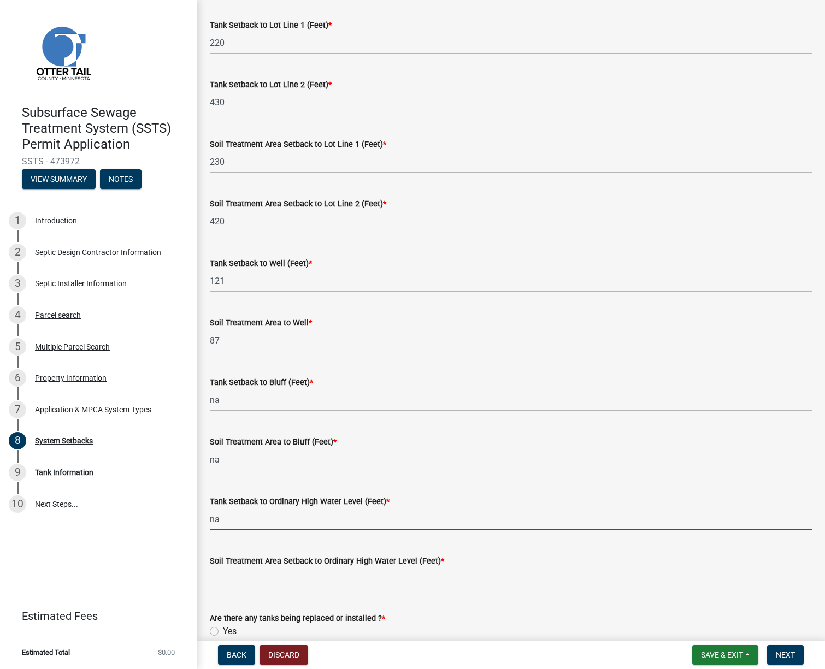
type input "na"
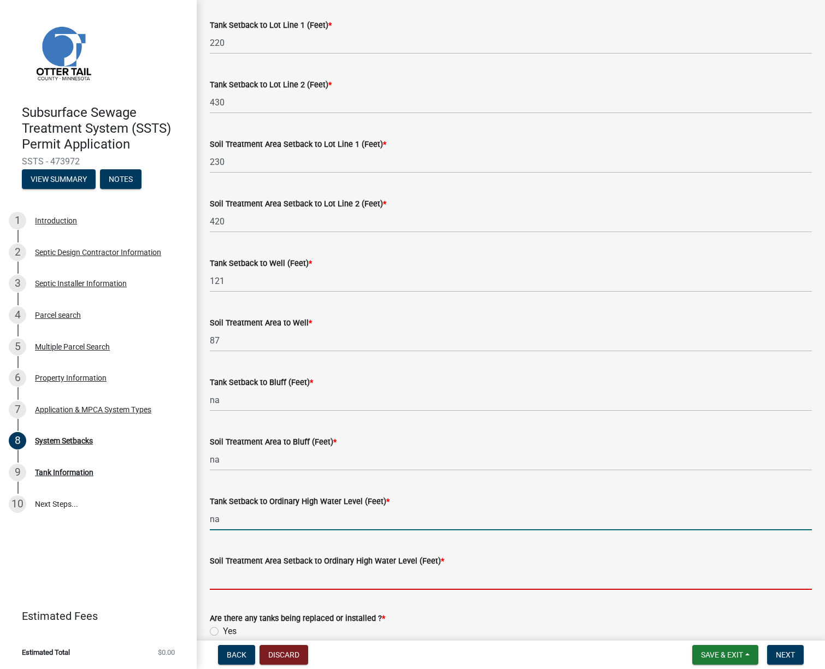
click at [229, 585] on input "Soil Treatment Area Setback to Ordinary High Water Level (Feet) *" at bounding box center [511, 579] width 602 height 22
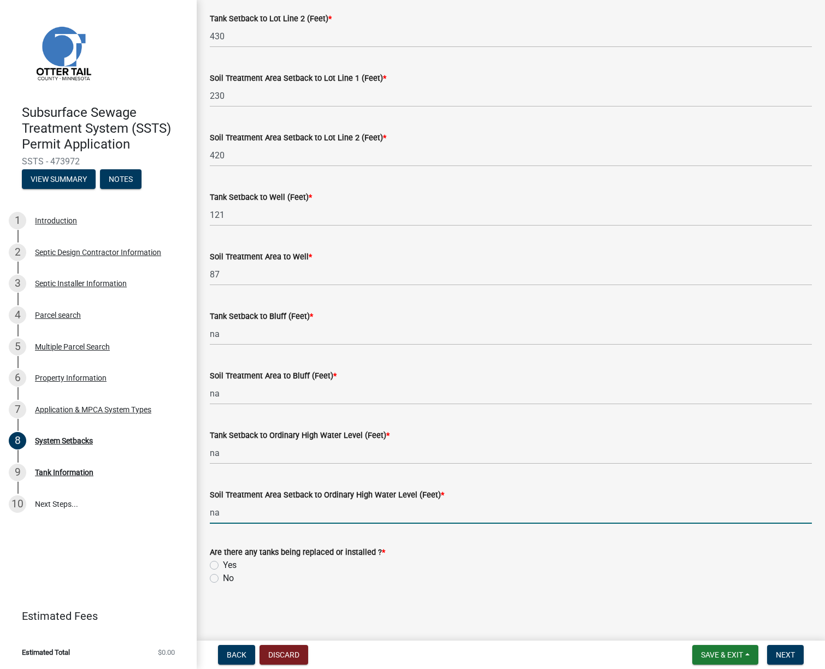
scroll to position [504, 0]
type input "na"
click at [223, 562] on label "Yes" at bounding box center [230, 564] width 14 height 13
click at [223, 562] on input "Yes" at bounding box center [226, 561] width 7 height 7
radio input "true"
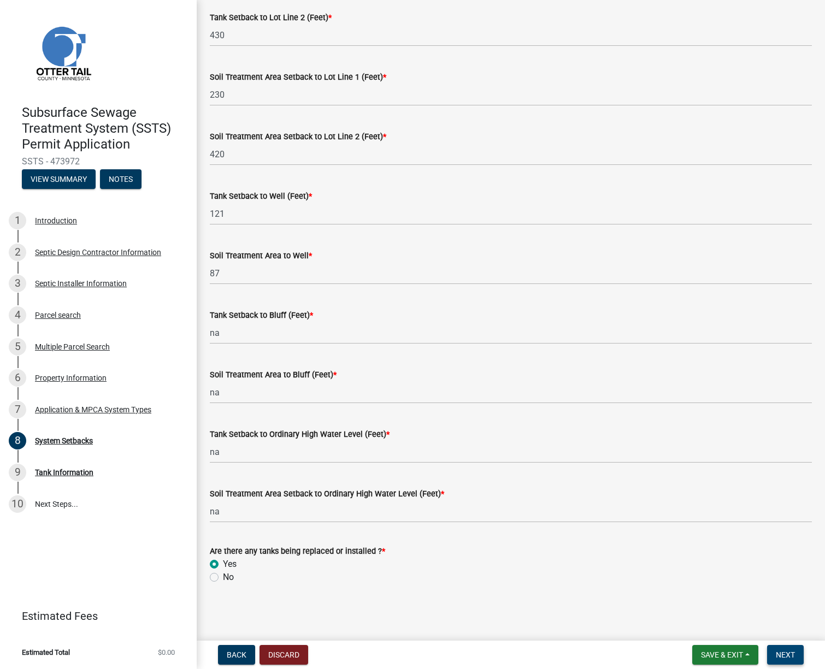
click at [793, 663] on button "Next" at bounding box center [785, 655] width 37 height 20
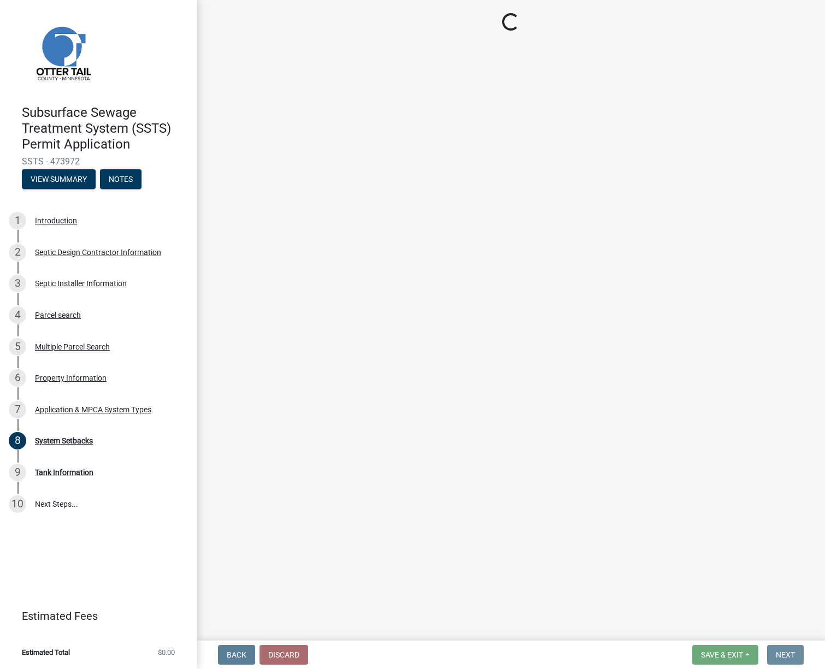
scroll to position [0, 0]
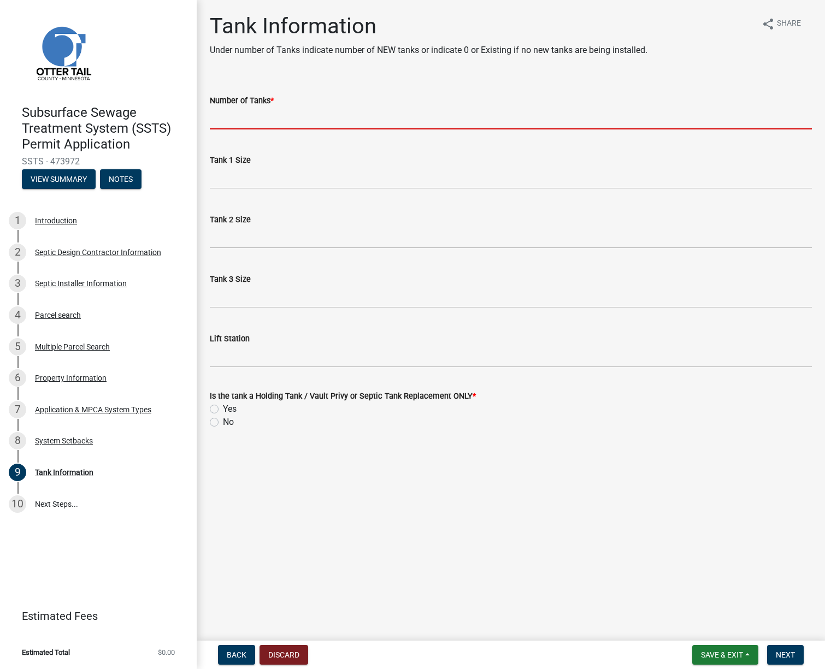
click at [270, 120] on input "Number of Tanks *" at bounding box center [511, 118] width 602 height 22
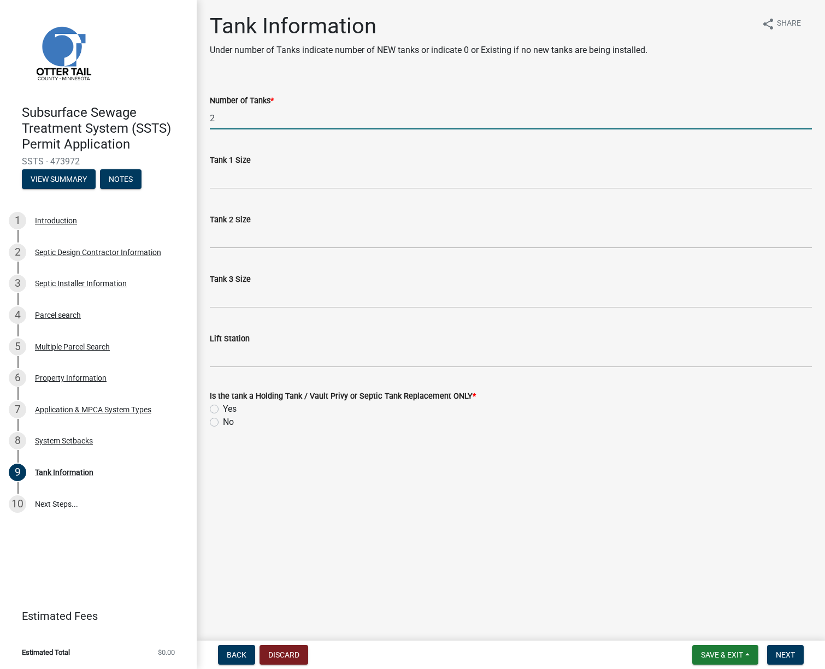
type input "2"
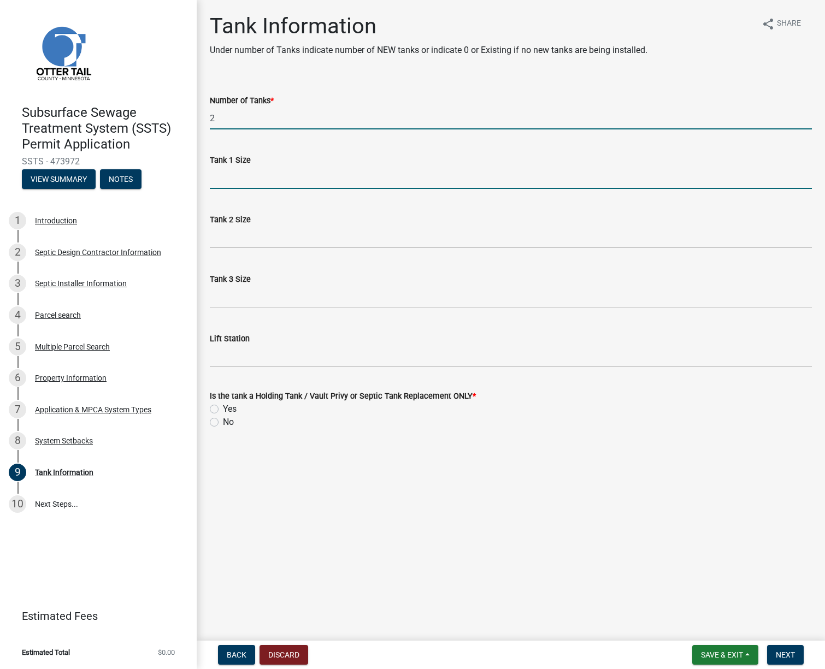
click at [263, 175] on input "Tank 1 Size" at bounding box center [511, 178] width 602 height 22
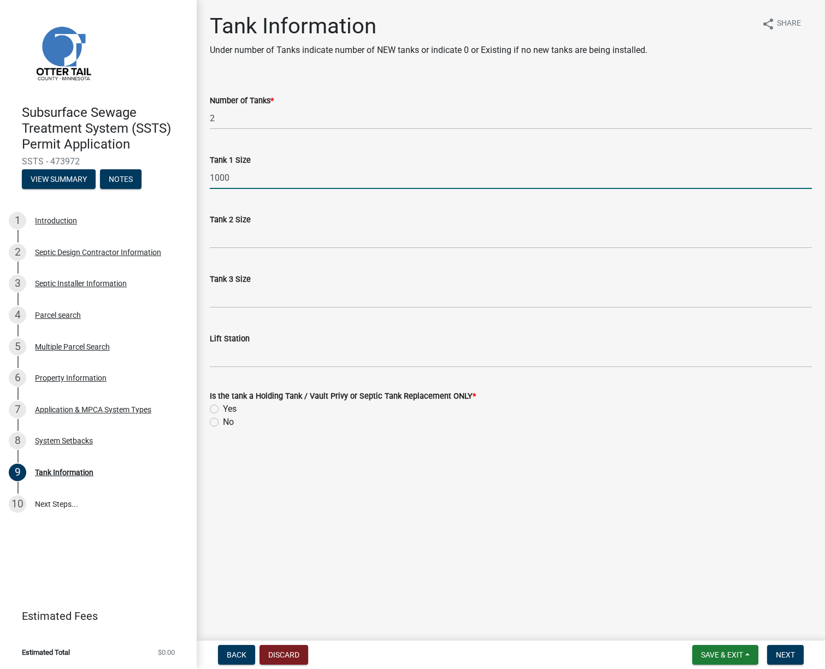
type input "1000"
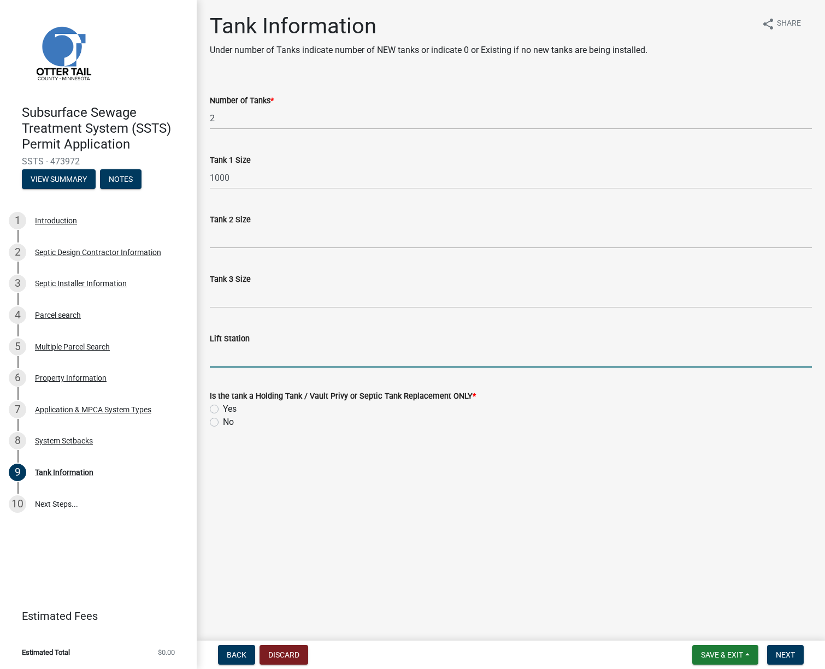
click at [233, 355] on input "Lift Station" at bounding box center [511, 356] width 602 height 22
type input "540"
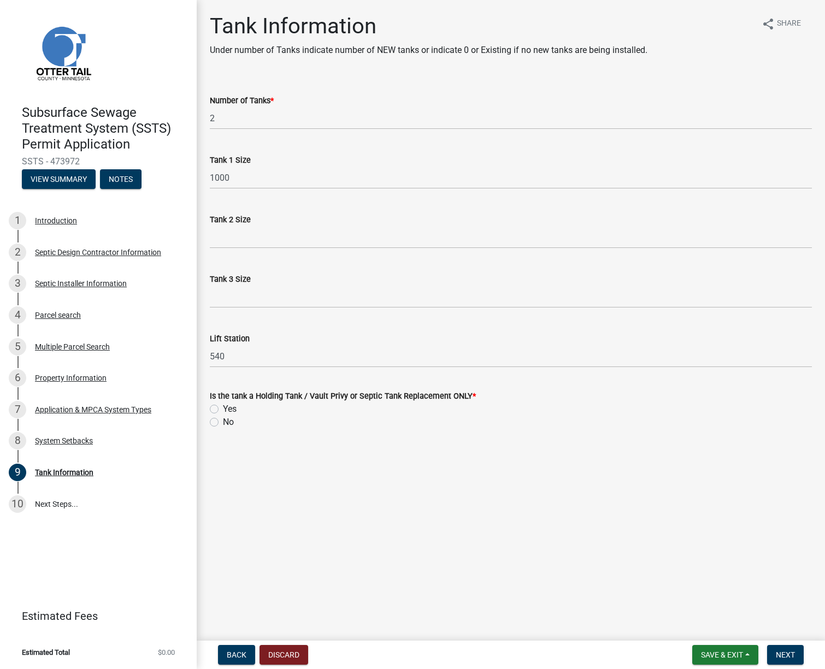
click at [223, 421] on label "No" at bounding box center [228, 422] width 11 height 13
click at [223, 421] on input "No" at bounding box center [226, 419] width 7 height 7
radio input "true"
click at [785, 649] on button "Next" at bounding box center [785, 655] width 37 height 20
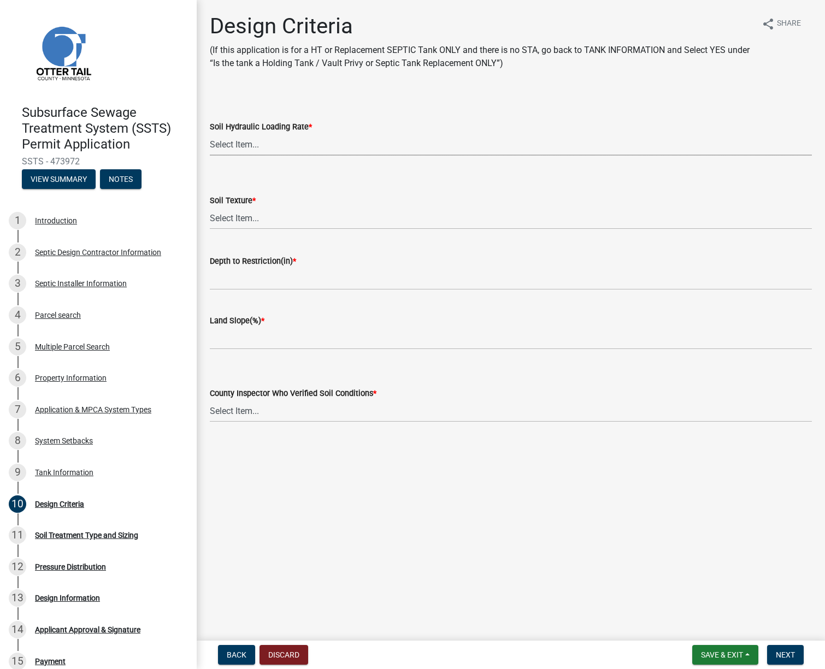
click at [253, 148] on select "Select Item... 1.6 gpd/ft2 1.2 gpd/ft2 1.0 gpd/ft2 0.87 gpd/ft2 0.78 gpd/ft2 0.…" at bounding box center [511, 144] width 602 height 22
click at [210, 133] on select "Select Item... 1.6 gpd/ft2 1.2 gpd/ft2 1.0 gpd/ft2 0.87 gpd/ft2 0.78 gpd/ft2 0.…" at bounding box center [511, 144] width 602 height 22
select select "b8a1b220-aca7-4670-a1f5-0f0b15eabd52"
click at [252, 218] on select "Select Item... Coarse Sand (COS) Sand (S) Fine Sand (FS) Very Fine Sand (VFS) L…" at bounding box center [511, 218] width 602 height 22
click at [210, 207] on select "Select Item... Coarse Sand (COS) Sand (S) Fine Sand (FS) Very Fine Sand (VFS) L…" at bounding box center [511, 218] width 602 height 22
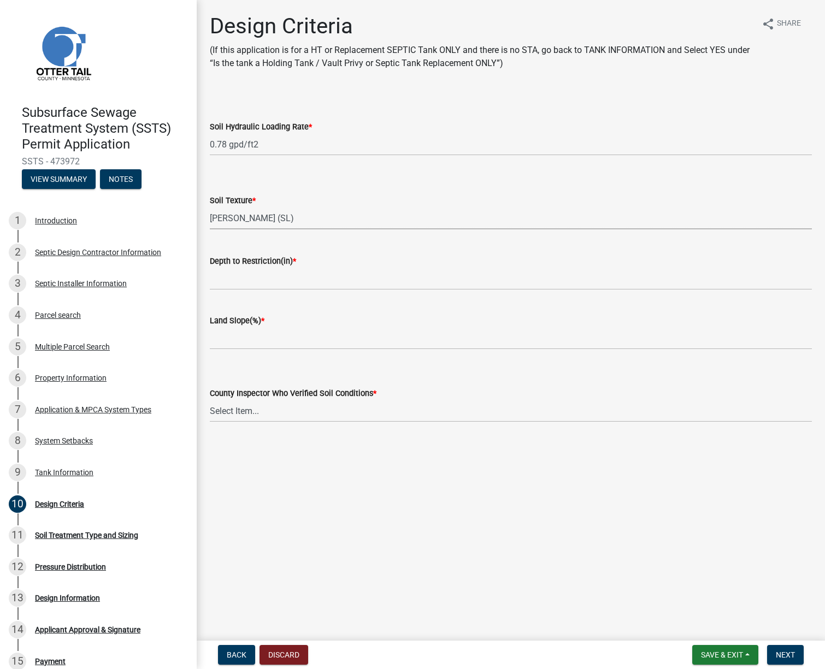
select select "70eb23f8-102f-4072-81d7-b3b0dd1c94c8"
click at [252, 279] on input "Depth to Restriction(in) *" at bounding box center [511, 279] width 602 height 22
type input "24"
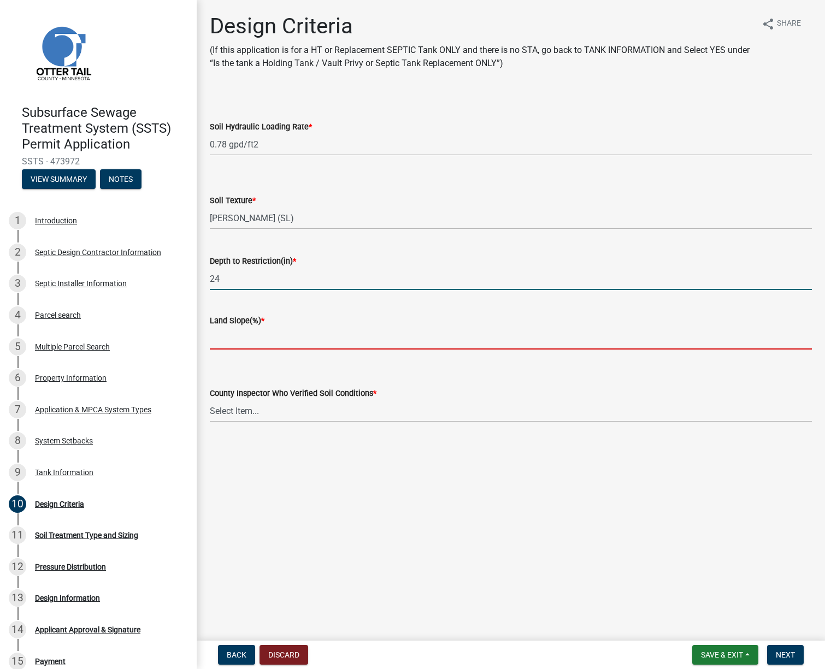
click at [226, 337] on input "Land Slope(%) *" at bounding box center [511, 338] width 602 height 22
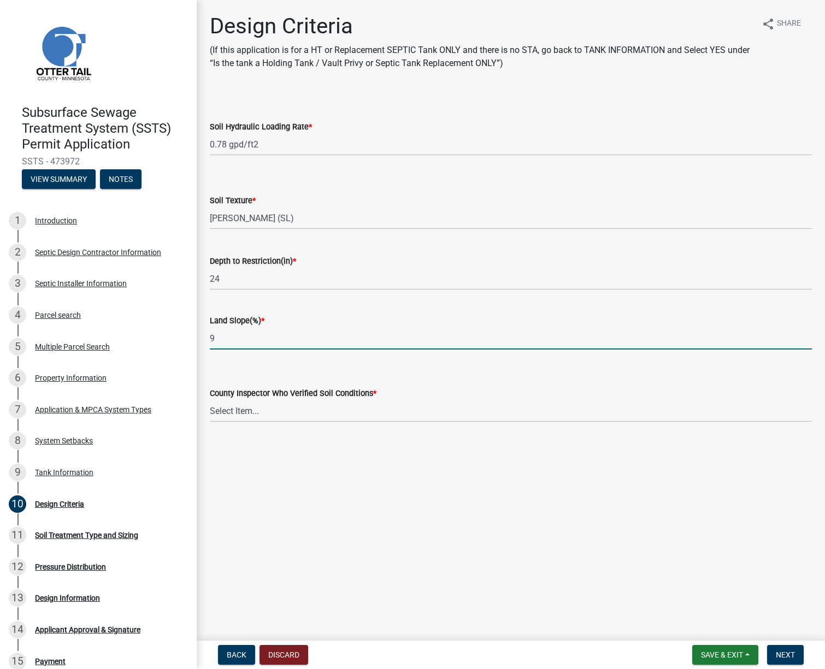
type input "9"
click at [236, 406] on select "Select Item... [PERSON_NAME] [PERSON_NAME] [PERSON_NAME] [PERSON_NAME] [PERSON_…" at bounding box center [511, 411] width 602 height 22
click at [210, 400] on select "Select Item... [PERSON_NAME] [PERSON_NAME] [PERSON_NAME] [PERSON_NAME] [PERSON_…" at bounding box center [511, 411] width 602 height 22
select select "643267e1-855b-462d-a385-c521968adb40"
click at [788, 663] on button "Next" at bounding box center [785, 655] width 37 height 20
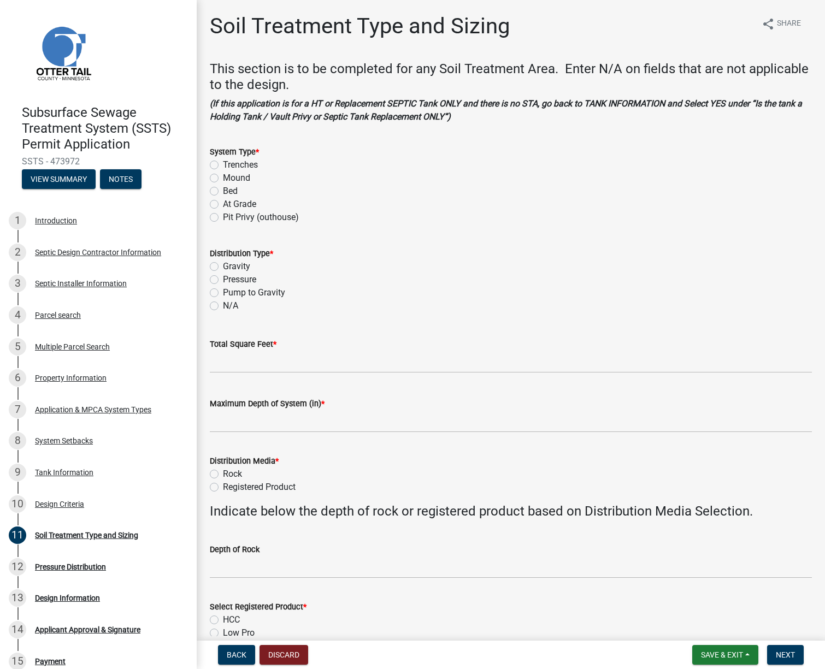
click at [223, 178] on label "Mound" at bounding box center [236, 178] width 27 height 13
click at [223, 178] on input "Mound" at bounding box center [226, 175] width 7 height 7
radio input "true"
click at [223, 279] on label "Pressure" at bounding box center [239, 279] width 33 height 13
click at [223, 279] on input "Pressure" at bounding box center [226, 276] width 7 height 7
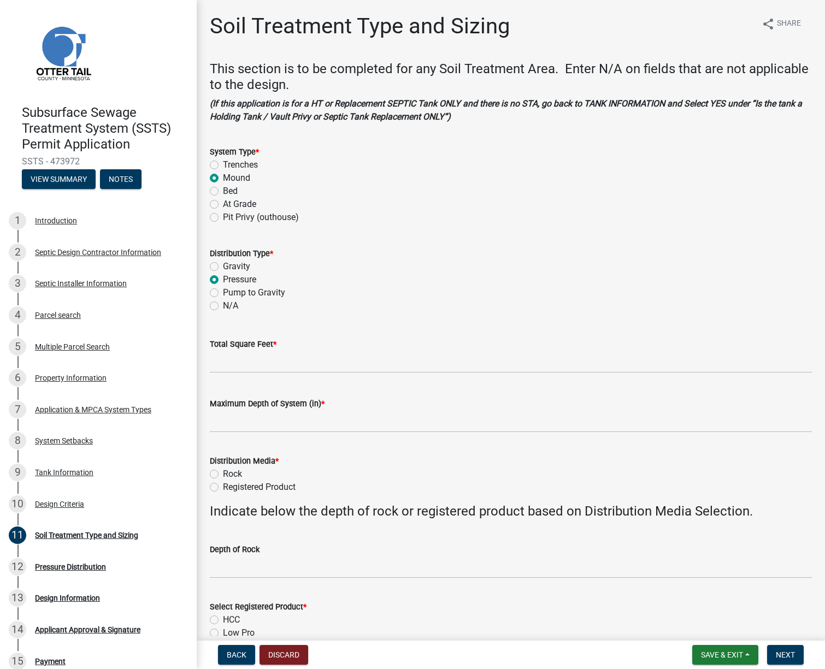
radio input "true"
click at [221, 360] on input "Total Square Feet *" at bounding box center [511, 362] width 602 height 22
type input "396"
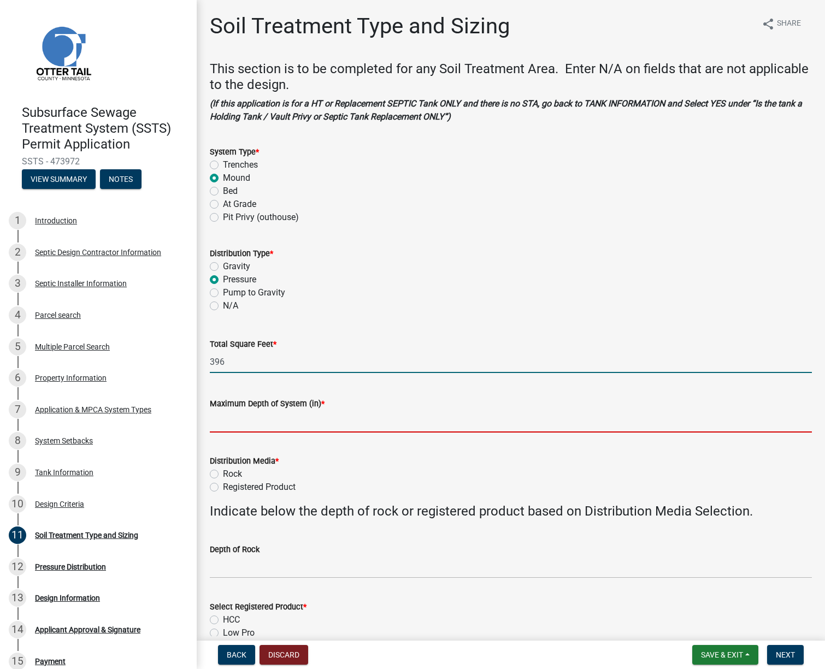
click at [231, 424] on input "Maximum Depth of System (in) *" at bounding box center [511, 421] width 602 height 22
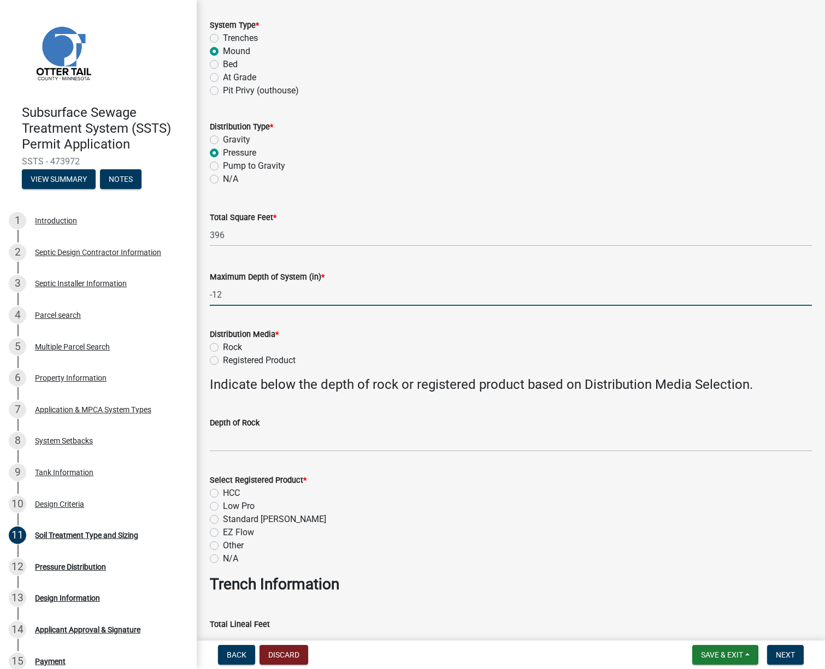
scroll to position [164, 0]
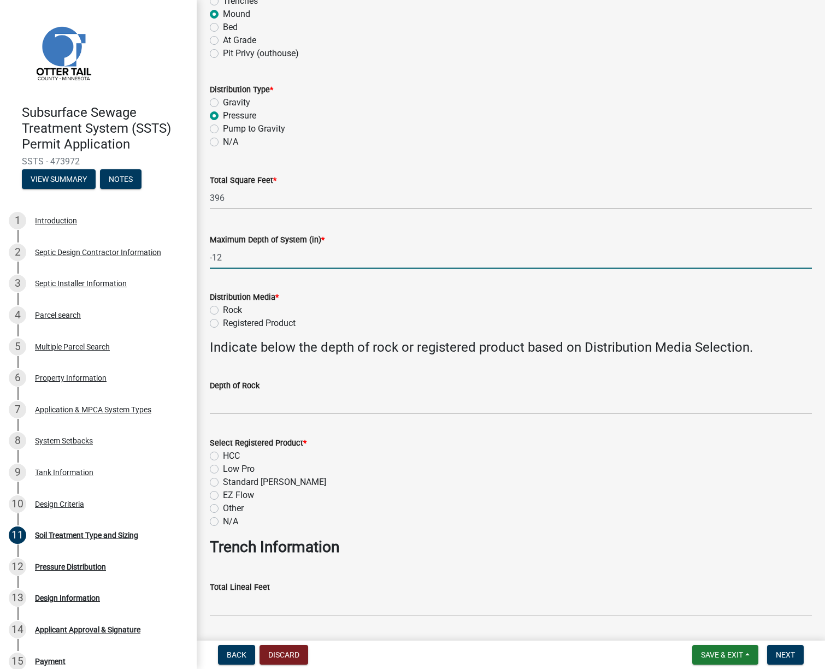
type input "-12"
click at [223, 325] on label "Registered Product" at bounding box center [259, 323] width 73 height 13
click at [223, 324] on input "Registered Product" at bounding box center [226, 320] width 7 height 7
radio input "true"
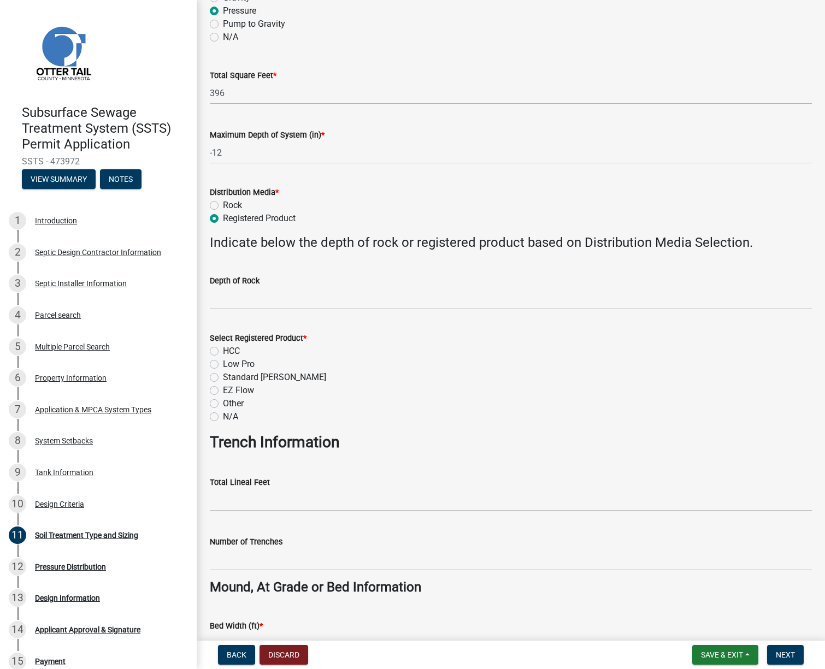
scroll to position [273, 0]
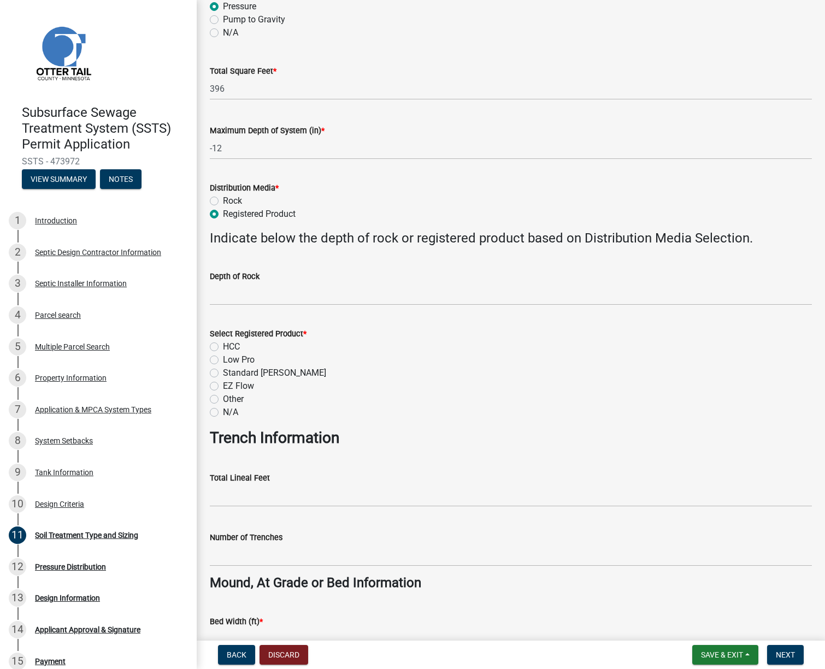
click at [223, 360] on label "Low Pro" at bounding box center [239, 360] width 32 height 13
click at [223, 360] on input "Low Pro" at bounding box center [226, 357] width 7 height 7
radio input "true"
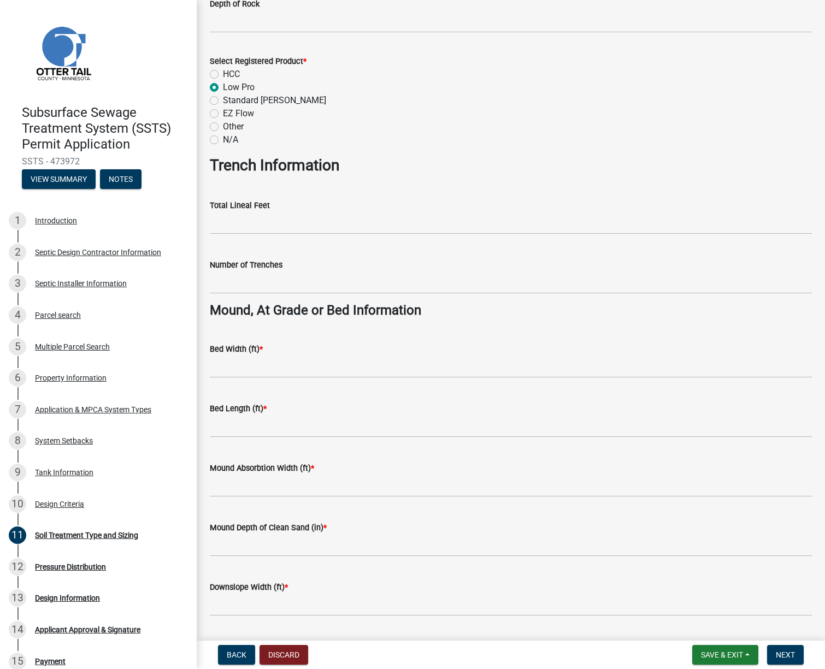
scroll to position [546, 0]
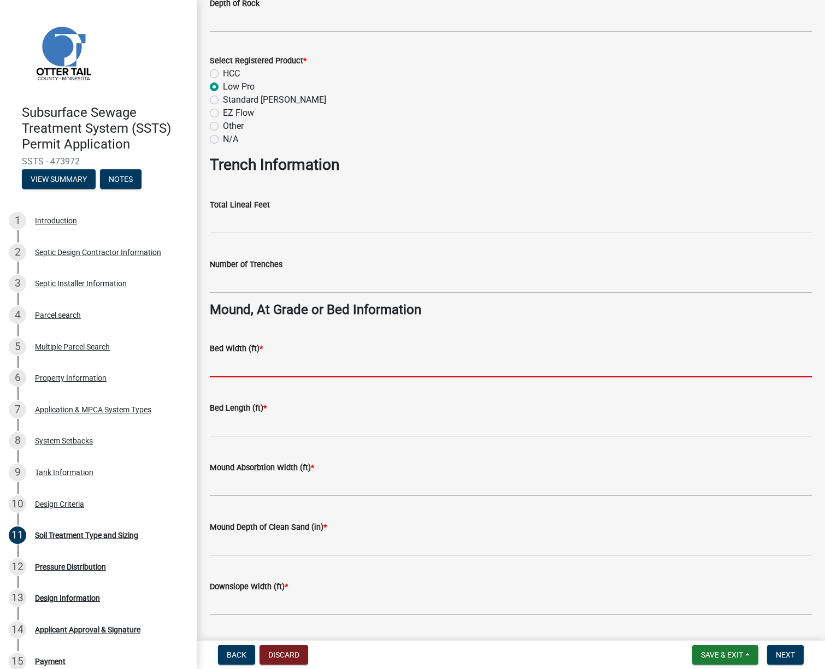
click at [232, 364] on input "Bed Width (ft) *" at bounding box center [511, 366] width 602 height 22
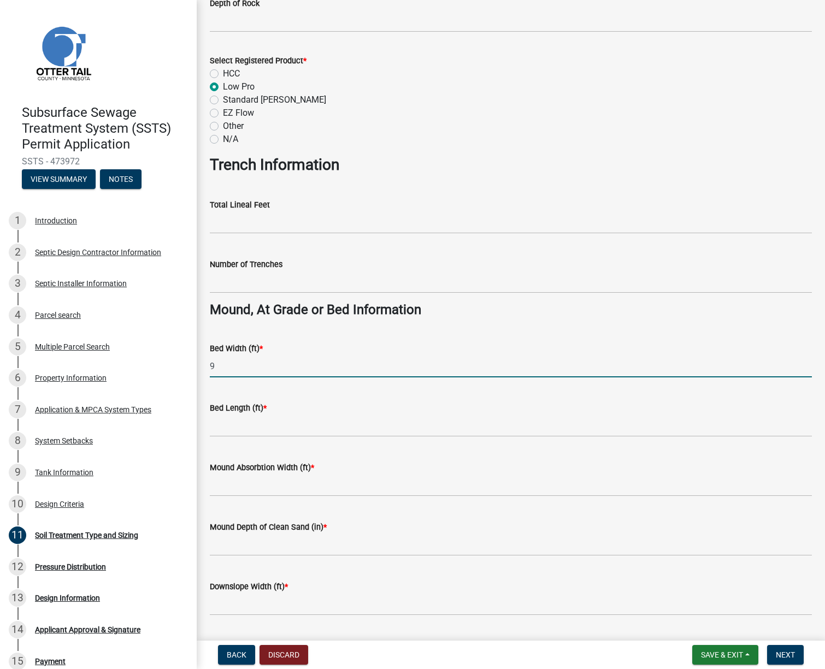
type input "9"
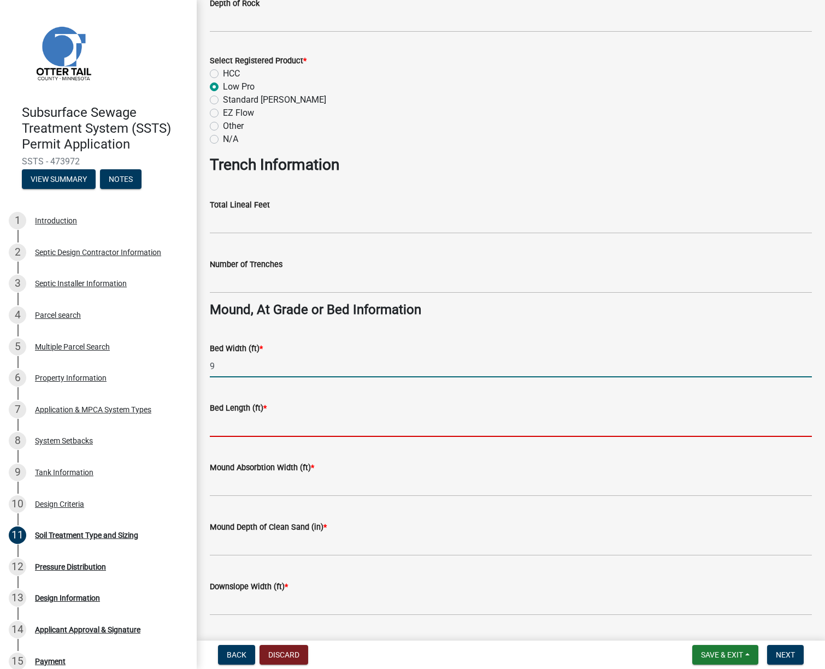
click at [223, 421] on input "Bed Length (ft) *" at bounding box center [511, 426] width 602 height 22
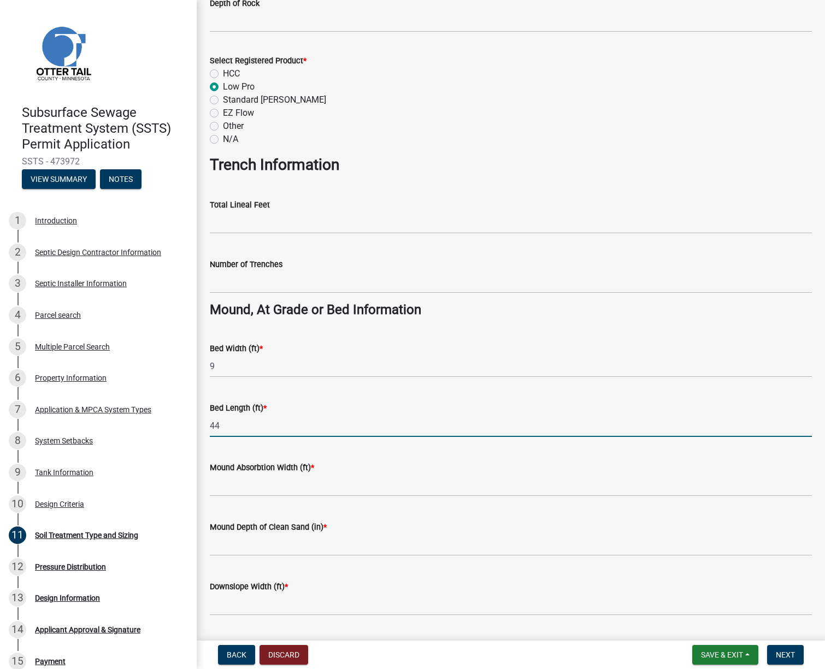
type input "44"
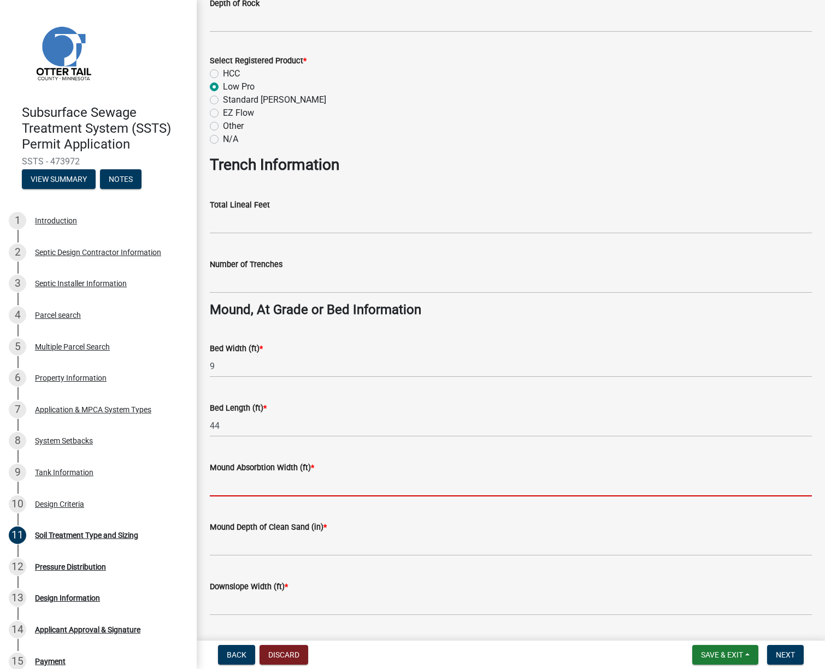
click at [232, 485] on input "Mound Absorbtion Width (ft) *" at bounding box center [511, 485] width 602 height 22
type input "13.5"
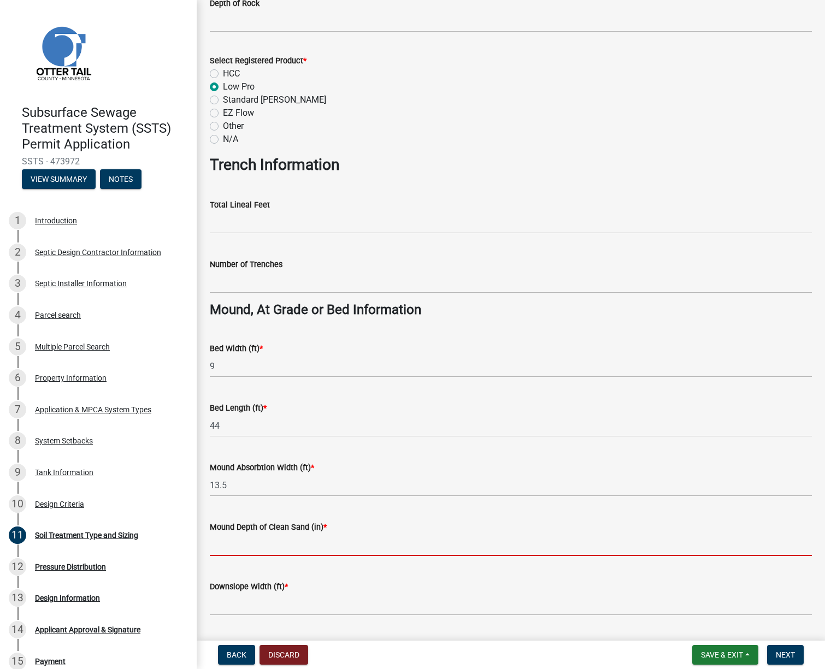
click at [242, 545] on input "Mound Depth of Clean Sand (in) *" at bounding box center [511, 545] width 602 height 22
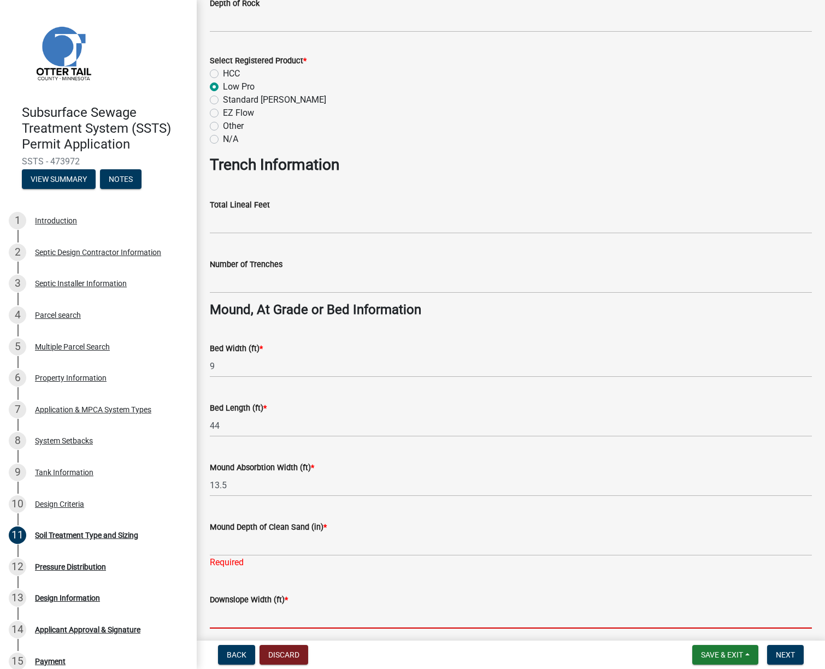
click at [249, 602] on form "Downslope Width (ft) *" at bounding box center [511, 611] width 602 height 36
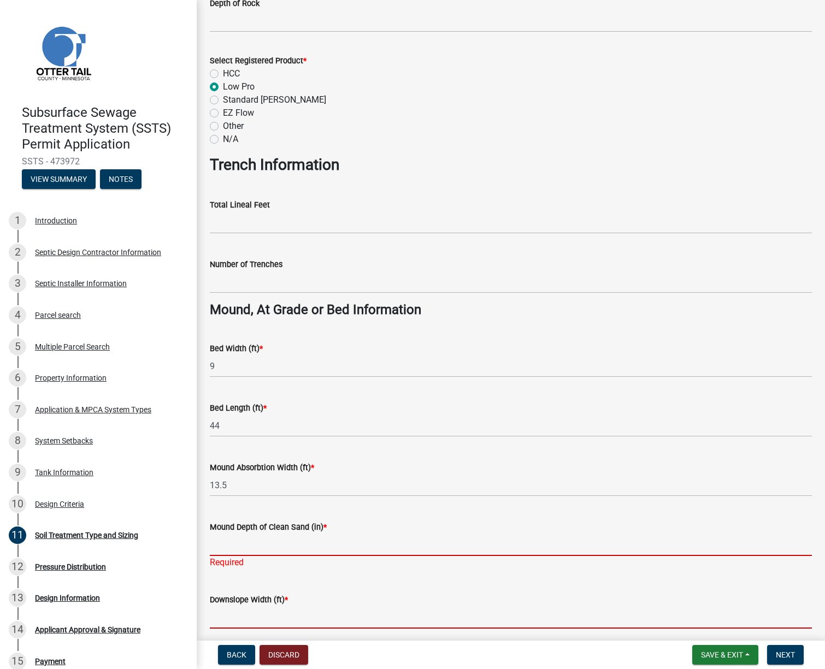
click at [227, 543] on input "Mound Depth of Clean Sand (in) *" at bounding box center [511, 545] width 602 height 22
click at [257, 537] on input "Mound Depth of Clean Sand (in) *" at bounding box center [511, 545] width 602 height 22
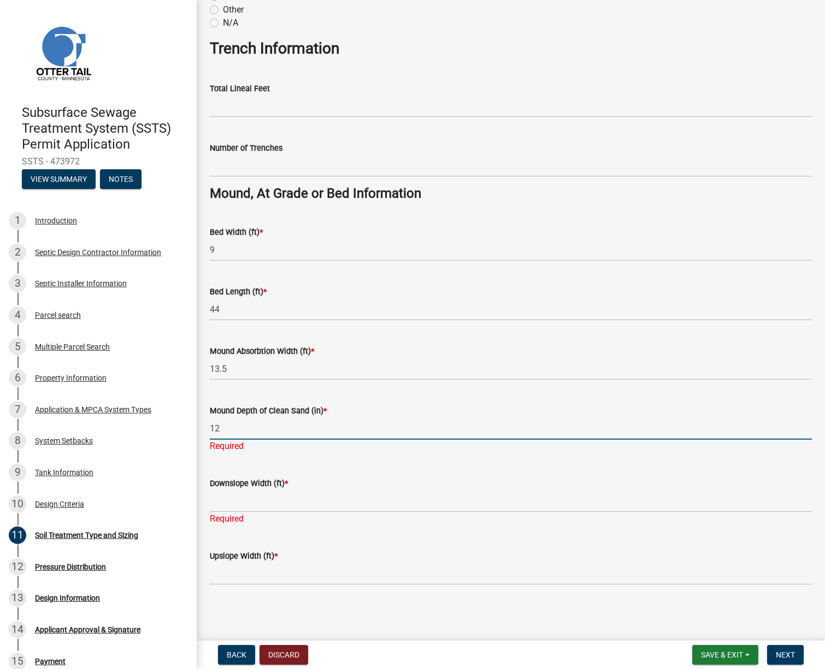
type input "12"
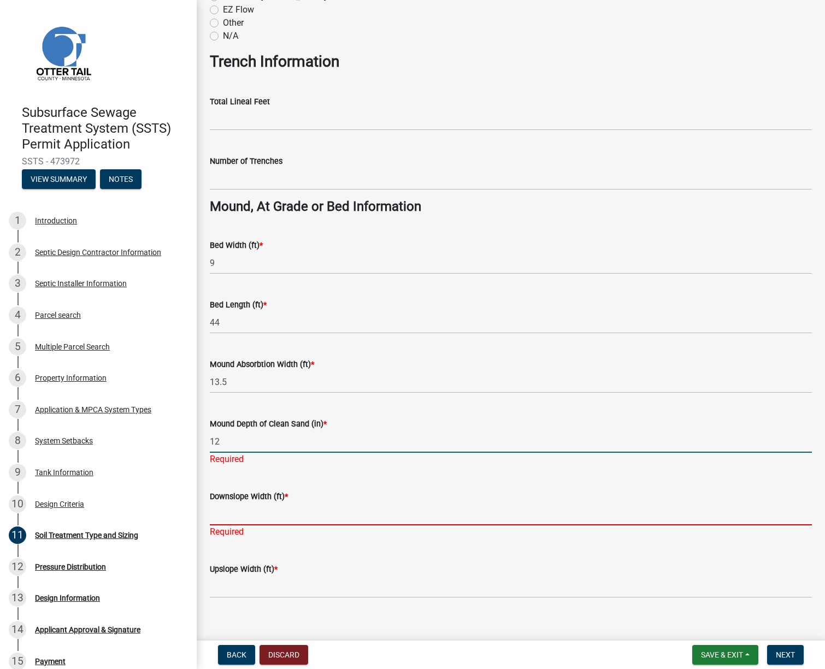
click at [246, 504] on input "Downslope Width (ft) *" at bounding box center [511, 514] width 602 height 22
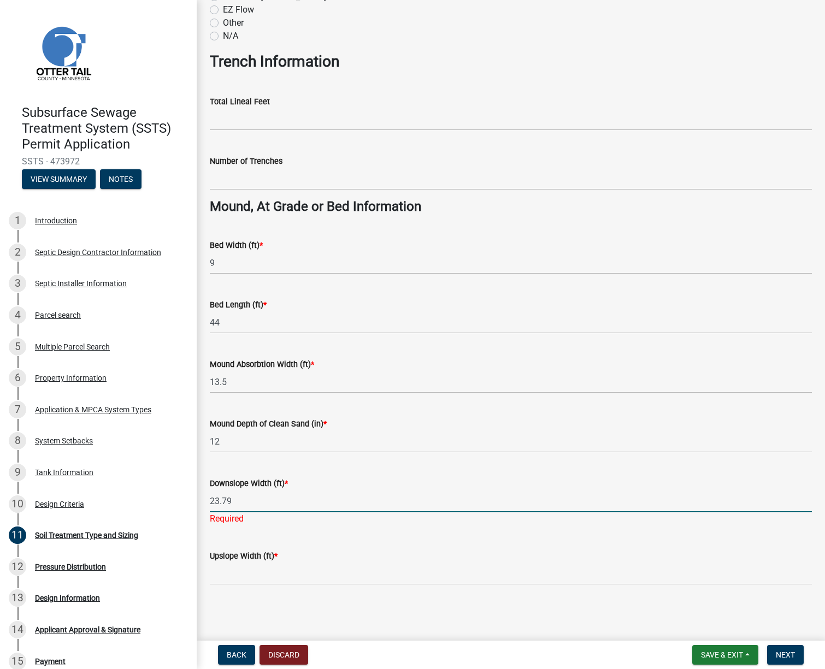
type input "23.79"
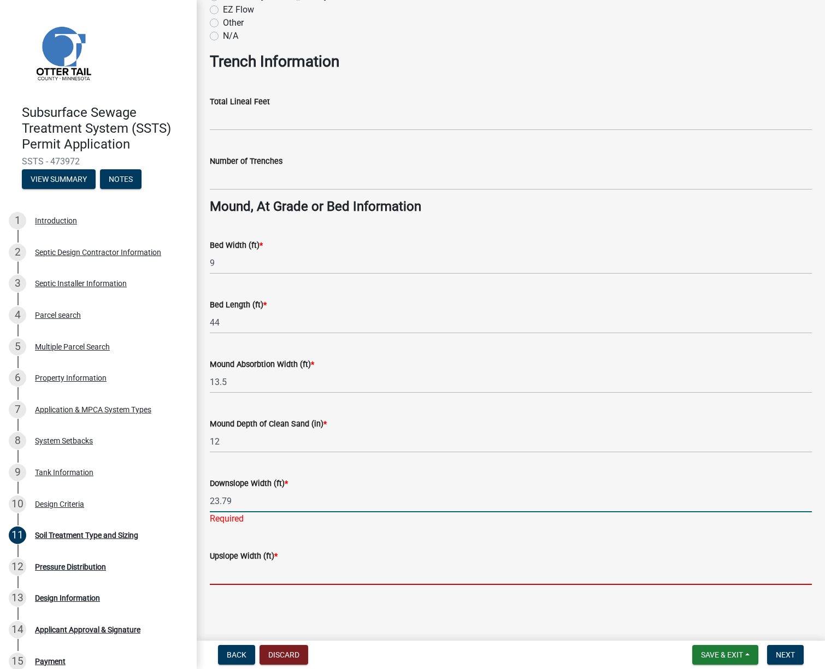
click at [258, 570] on input "Upslope Width (ft) *" at bounding box center [511, 574] width 602 height 22
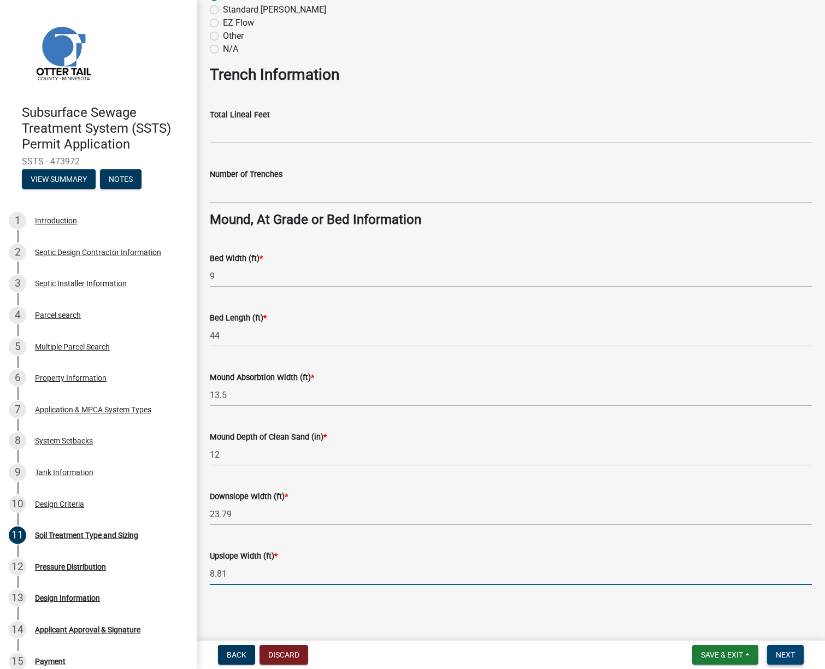
type input "8.81"
click at [773, 650] on button "Next" at bounding box center [785, 655] width 37 height 20
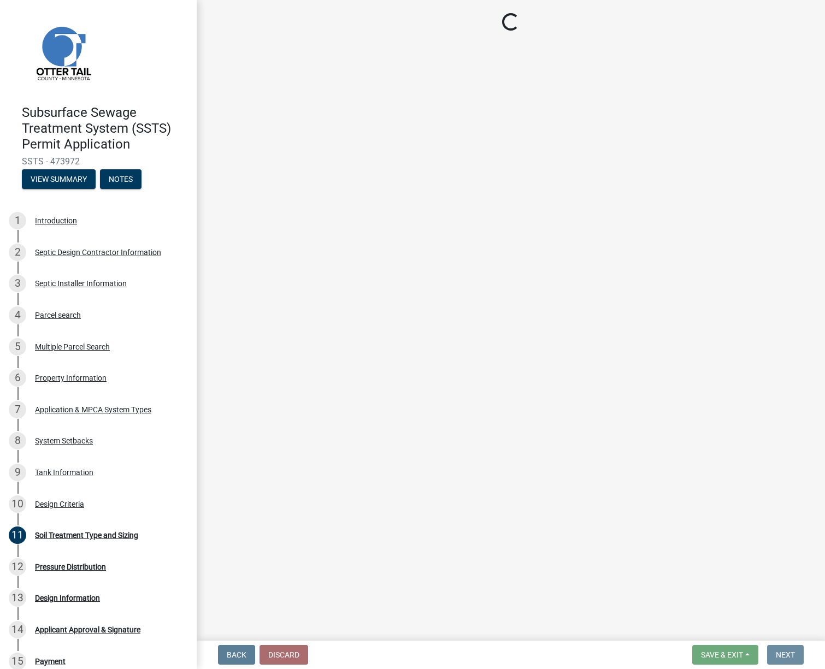
scroll to position [0, 0]
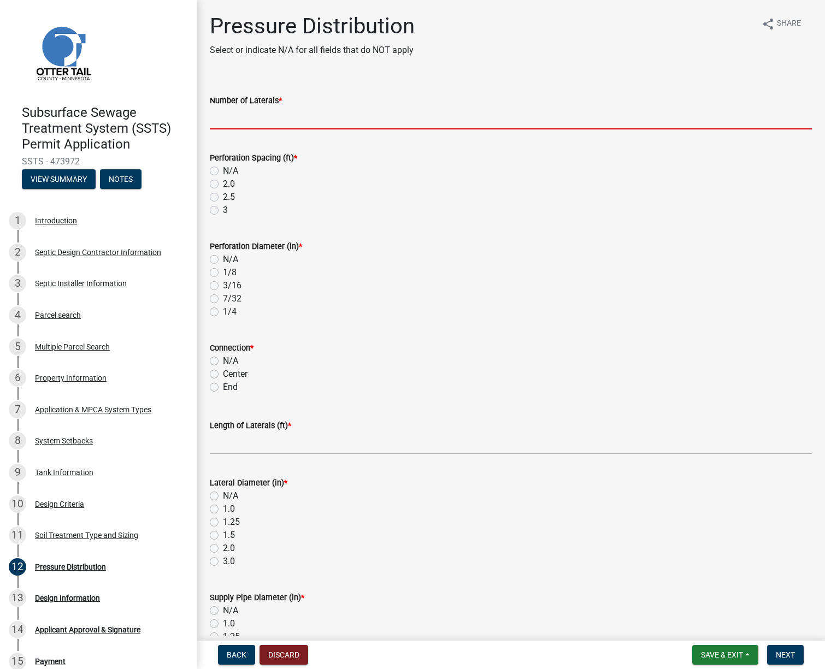
click at [269, 121] on input "Number of Laterals *" at bounding box center [511, 118] width 602 height 22
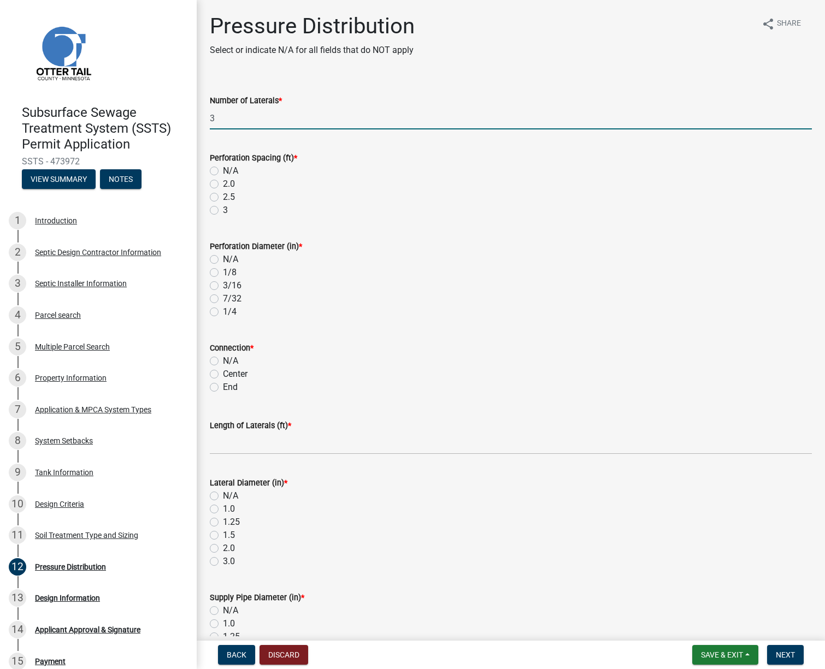
type input "3"
click at [223, 209] on label "3" at bounding box center [225, 210] width 5 height 13
click at [223, 209] on input "3" at bounding box center [226, 207] width 7 height 7
radio input "true"
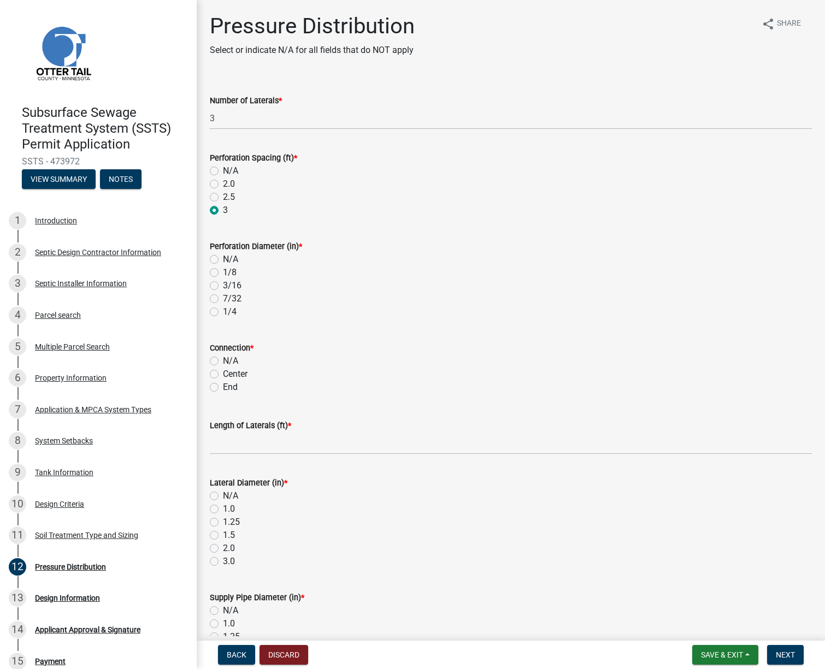
click at [223, 312] on label "1/4" at bounding box center [230, 311] width 14 height 13
click at [223, 312] on input "1/4" at bounding box center [226, 308] width 7 height 7
radio input "true"
click at [223, 387] on label "End" at bounding box center [230, 387] width 15 height 13
click at [223, 387] on input "End" at bounding box center [226, 384] width 7 height 7
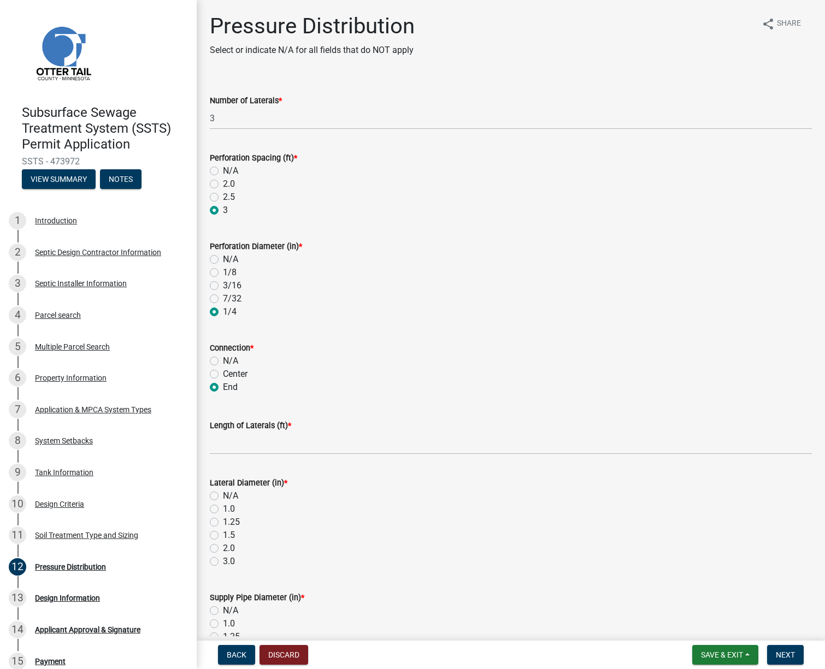
radio input "true"
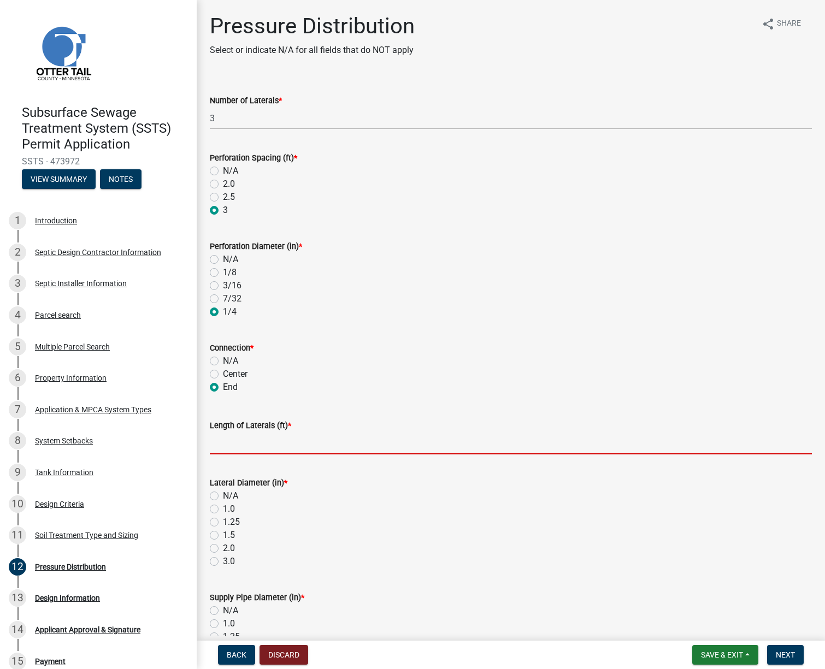
click at [217, 440] on input "Length of Laterals (ft) *" at bounding box center [511, 443] width 602 height 22
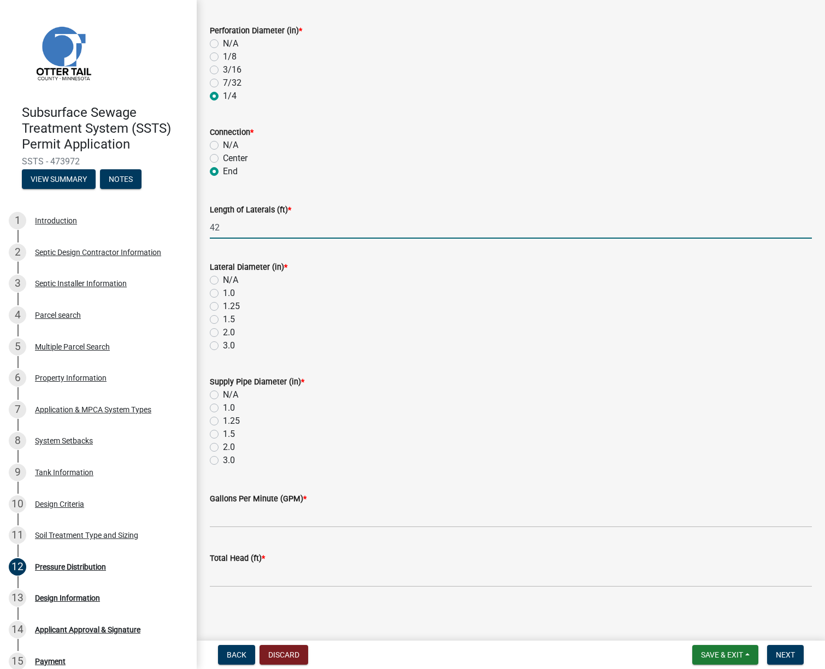
scroll to position [218, 0]
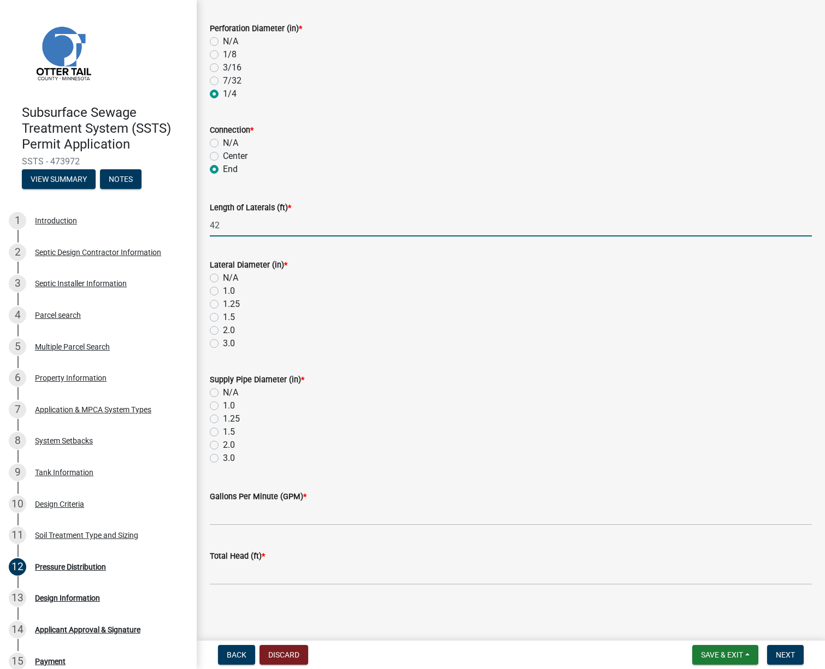
type input "42"
click at [223, 330] on label "2.0" at bounding box center [229, 330] width 12 height 13
click at [223, 330] on input "2.0" at bounding box center [226, 327] width 7 height 7
radio input "true"
click at [223, 444] on label "2.0" at bounding box center [229, 445] width 12 height 13
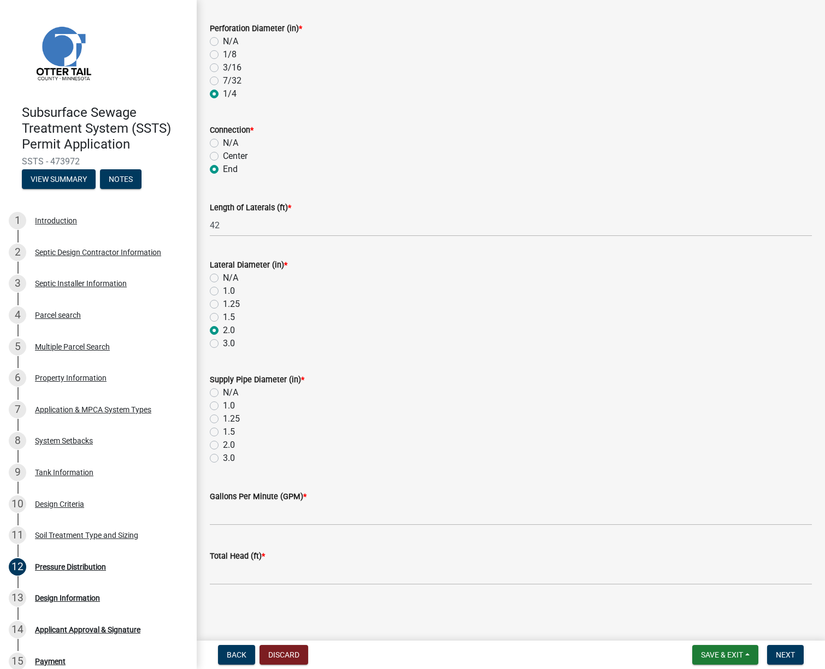
click at [223, 444] on input "2.0" at bounding box center [226, 442] width 7 height 7
radio input "true"
click at [228, 510] on input "Gallons Per Minute (GPM) *" at bounding box center [511, 514] width 602 height 22
type input "34"
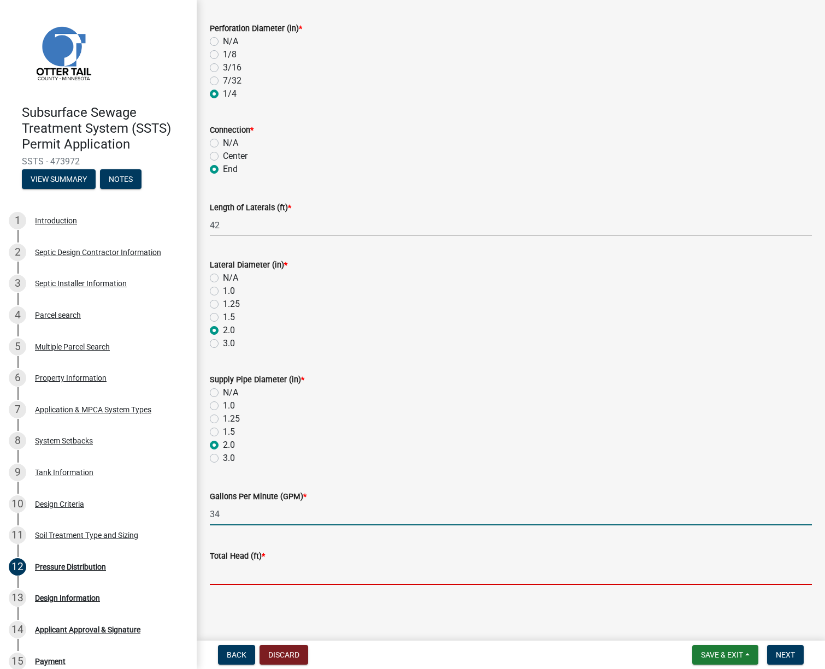
click at [337, 573] on input "Total Head (ft) *" at bounding box center [511, 574] width 602 height 22
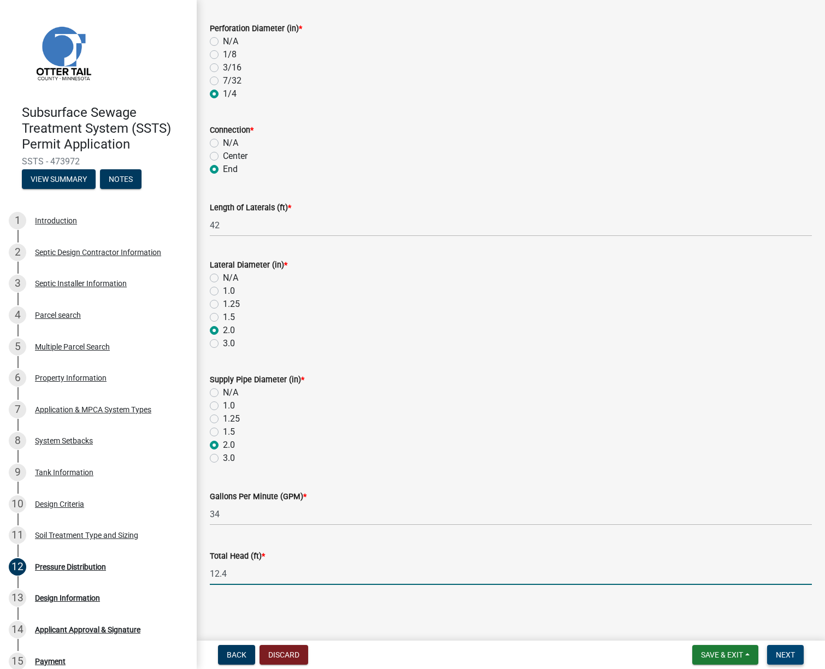
type input "12.4"
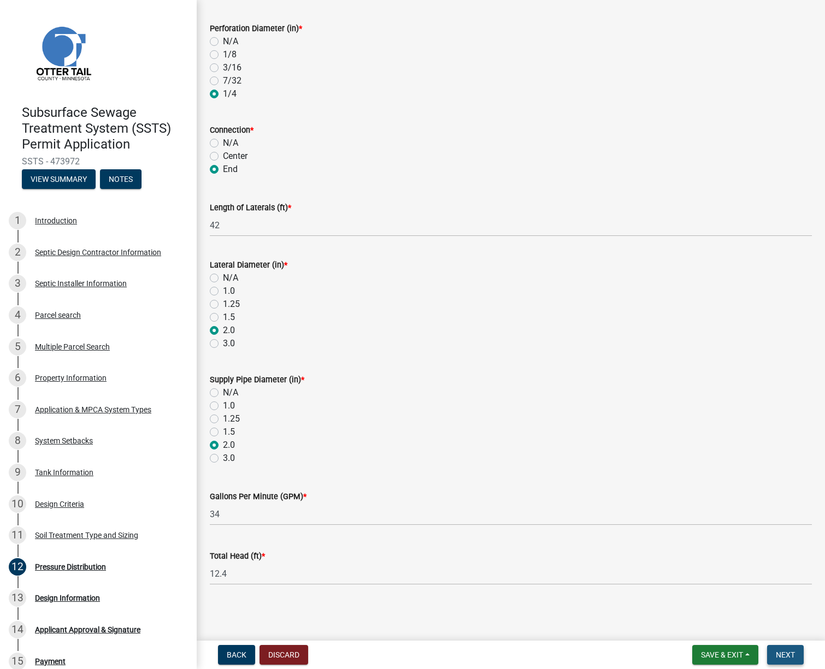
click at [794, 652] on span "Next" at bounding box center [785, 655] width 19 height 9
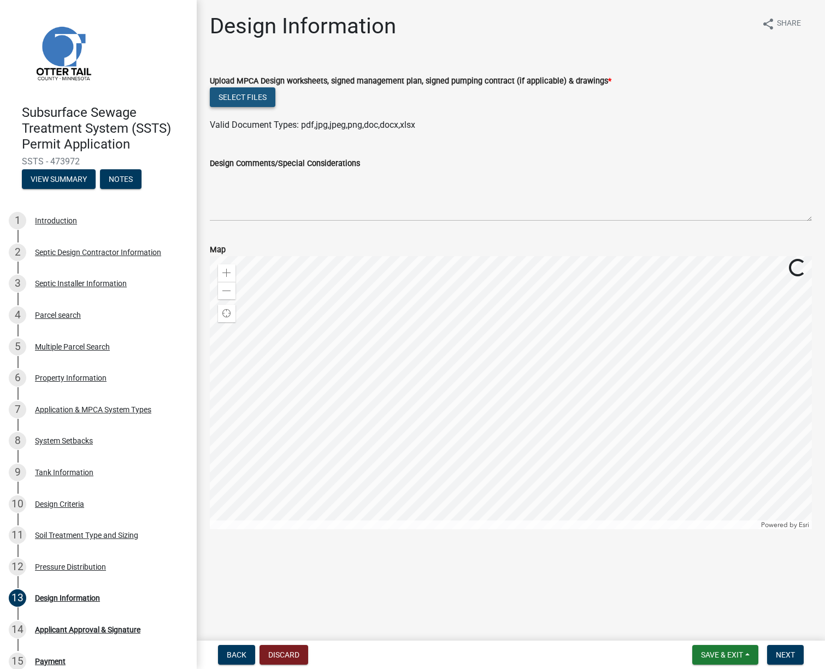
click at [250, 101] on button "Select files" at bounding box center [243, 97] width 66 height 20
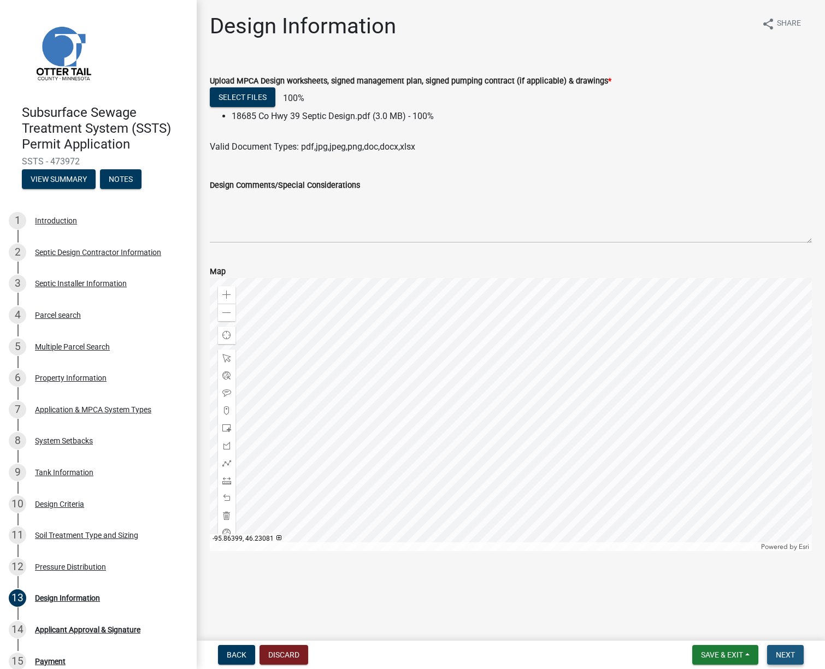
click at [782, 649] on button "Next" at bounding box center [785, 655] width 37 height 20
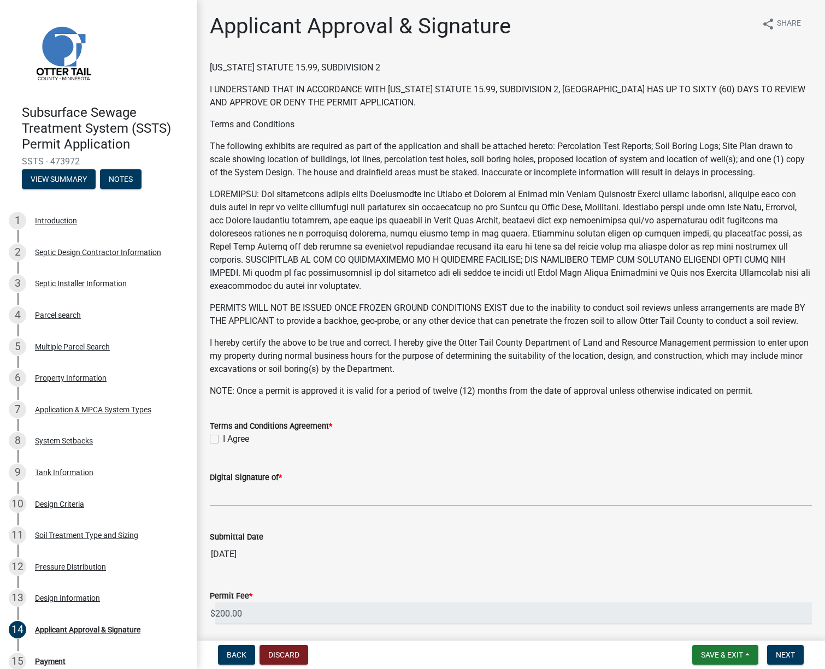
click at [223, 446] on label "I Agree" at bounding box center [236, 439] width 26 height 13
click at [223, 440] on input "I Agree" at bounding box center [226, 436] width 7 height 7
checkbox input "true"
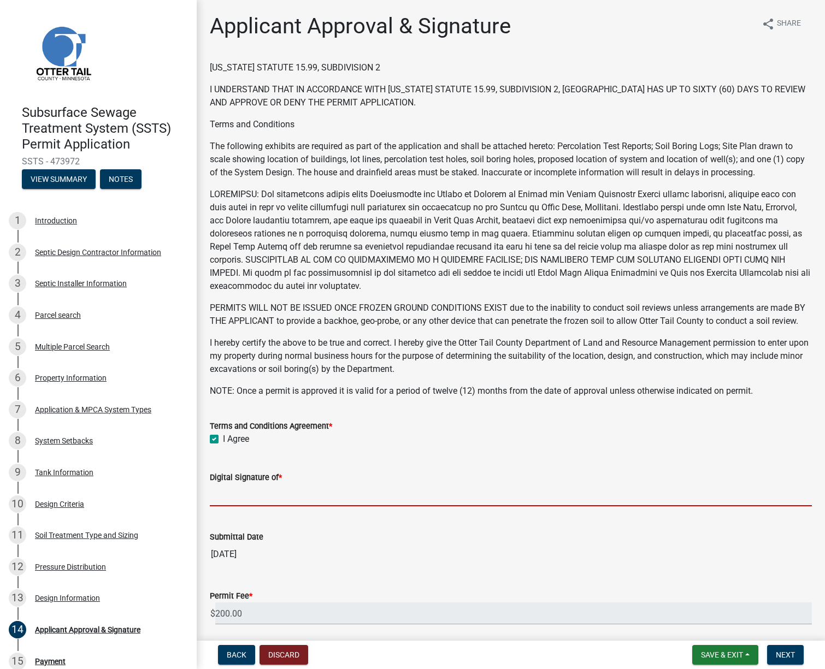
click at [254, 507] on input "Digital Signature of *" at bounding box center [511, 495] width 602 height 22
type input "[PERSON_NAME] [PERSON_NAME]"
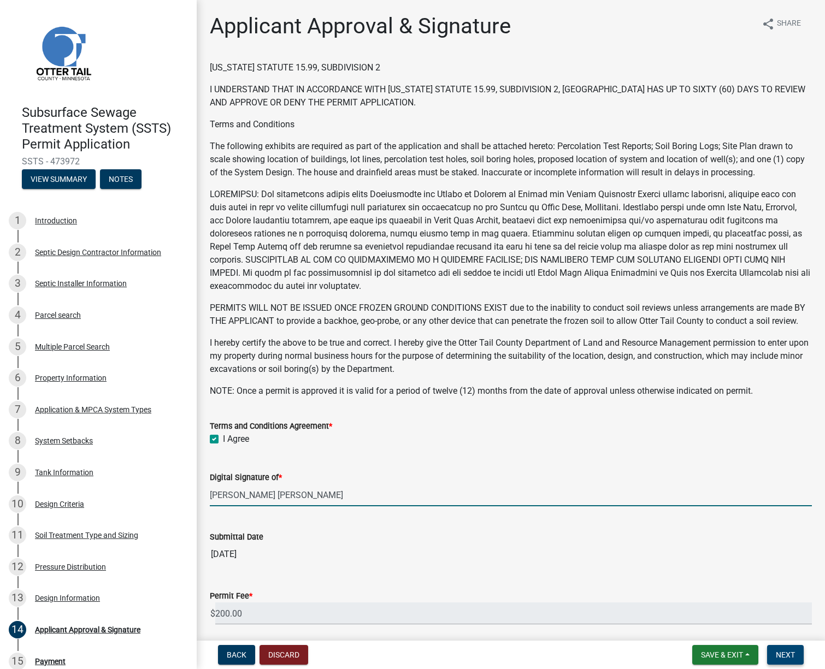
click at [782, 651] on span "Next" at bounding box center [785, 655] width 19 height 9
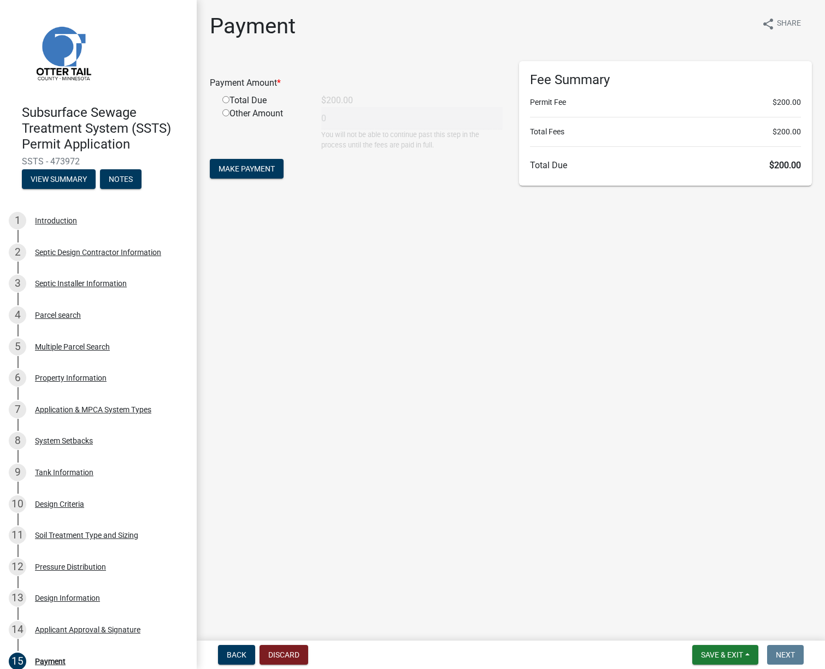
click at [225, 100] on input "radio" at bounding box center [225, 99] width 7 height 7
radio input "true"
type input "200"
click at [234, 162] on button "Make Payment" at bounding box center [247, 169] width 74 height 20
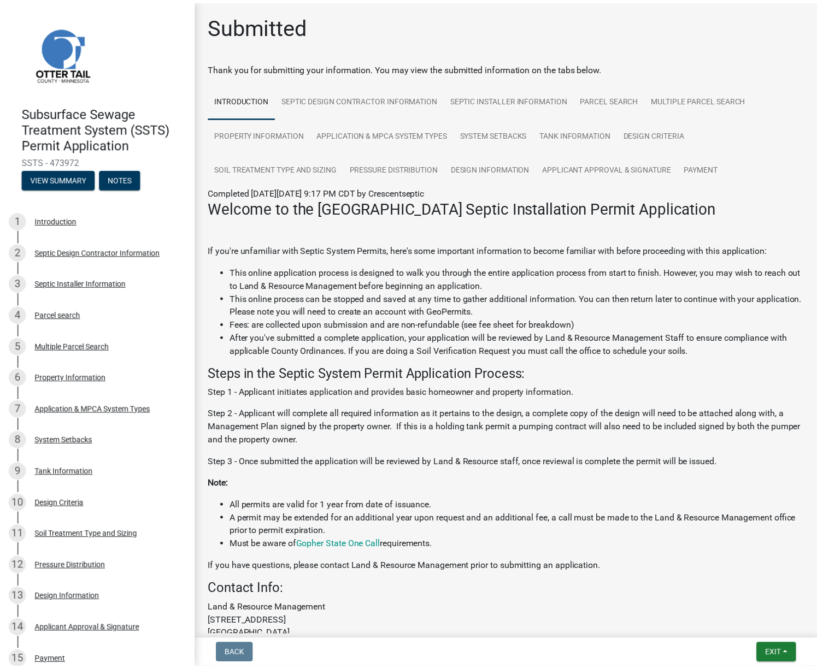
scroll to position [132, 0]
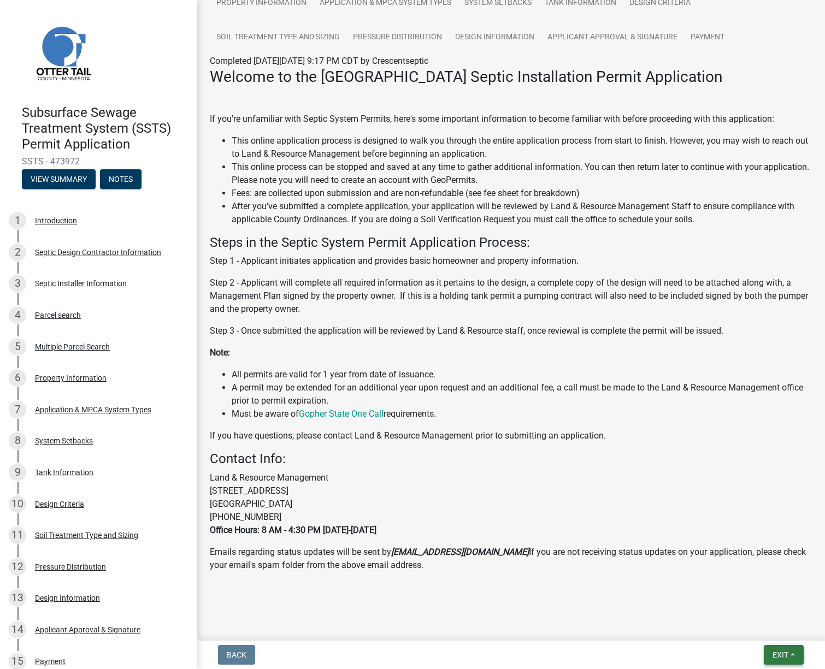
click at [776, 651] on span "Exit" at bounding box center [781, 655] width 16 height 9
click at [757, 623] on button "Save & Exit" at bounding box center [759, 627] width 87 height 26
